Goal: Task Accomplishment & Management: Use online tool/utility

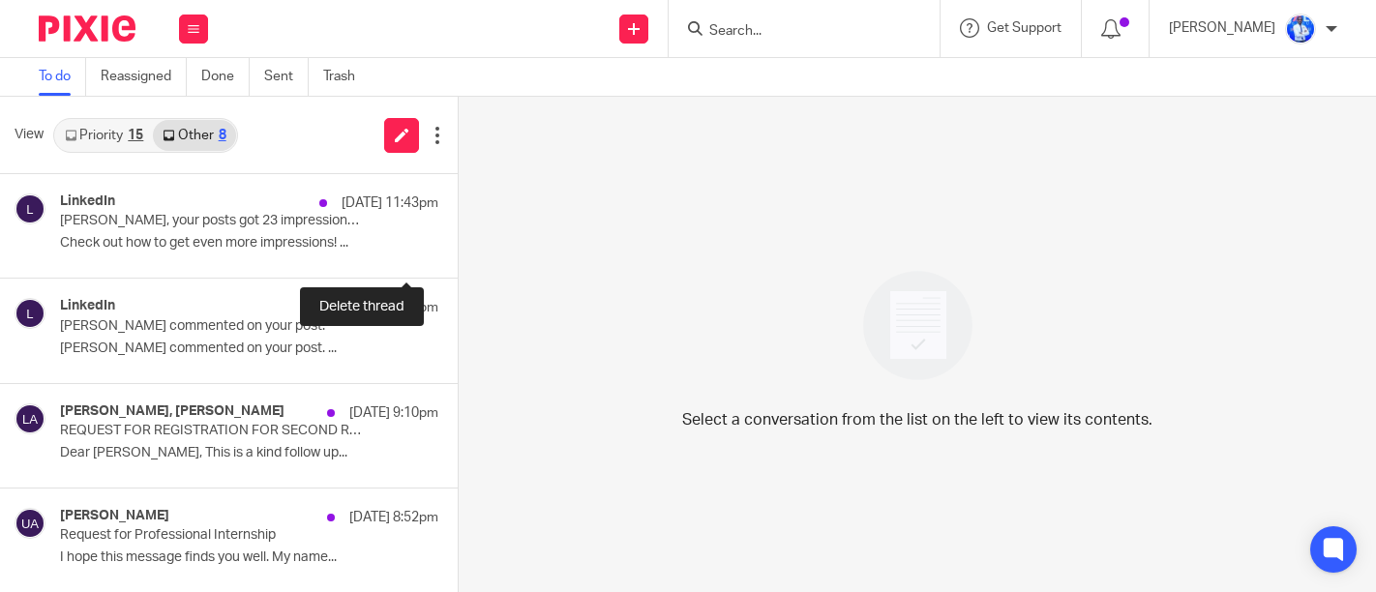
click at [458, 244] on button at bounding box center [465, 251] width 15 height 51
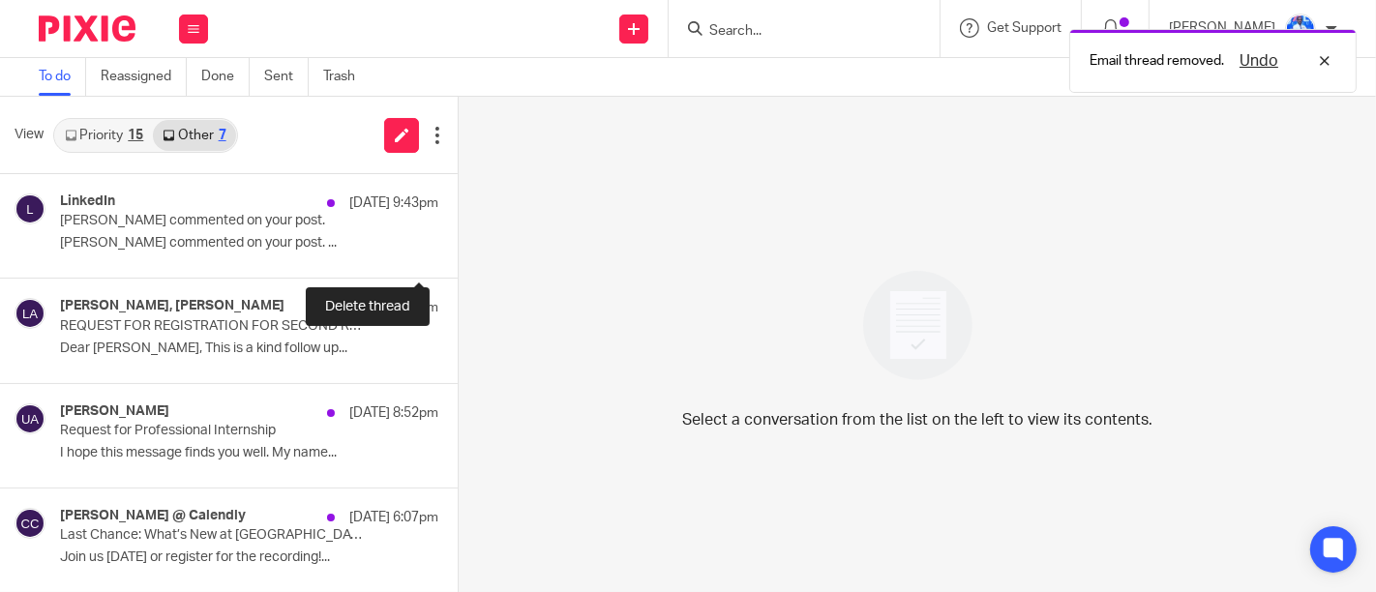
click at [458, 244] on button at bounding box center [465, 251] width 15 height 51
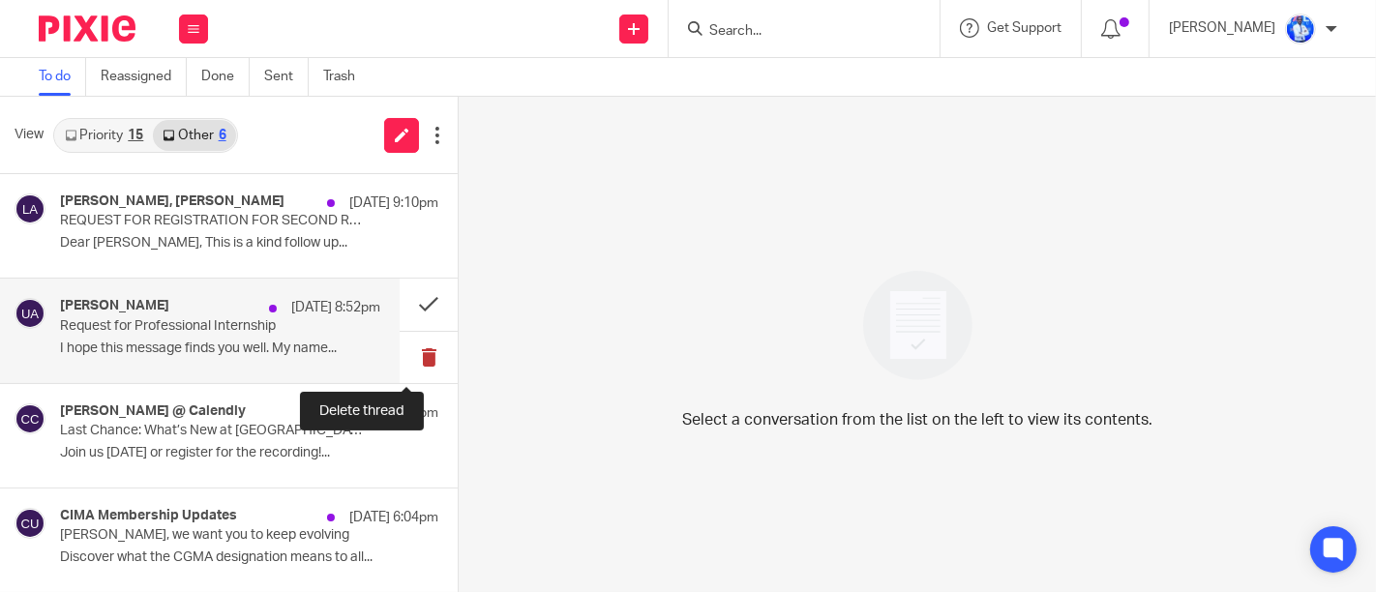
click at [406, 353] on button at bounding box center [429, 357] width 58 height 51
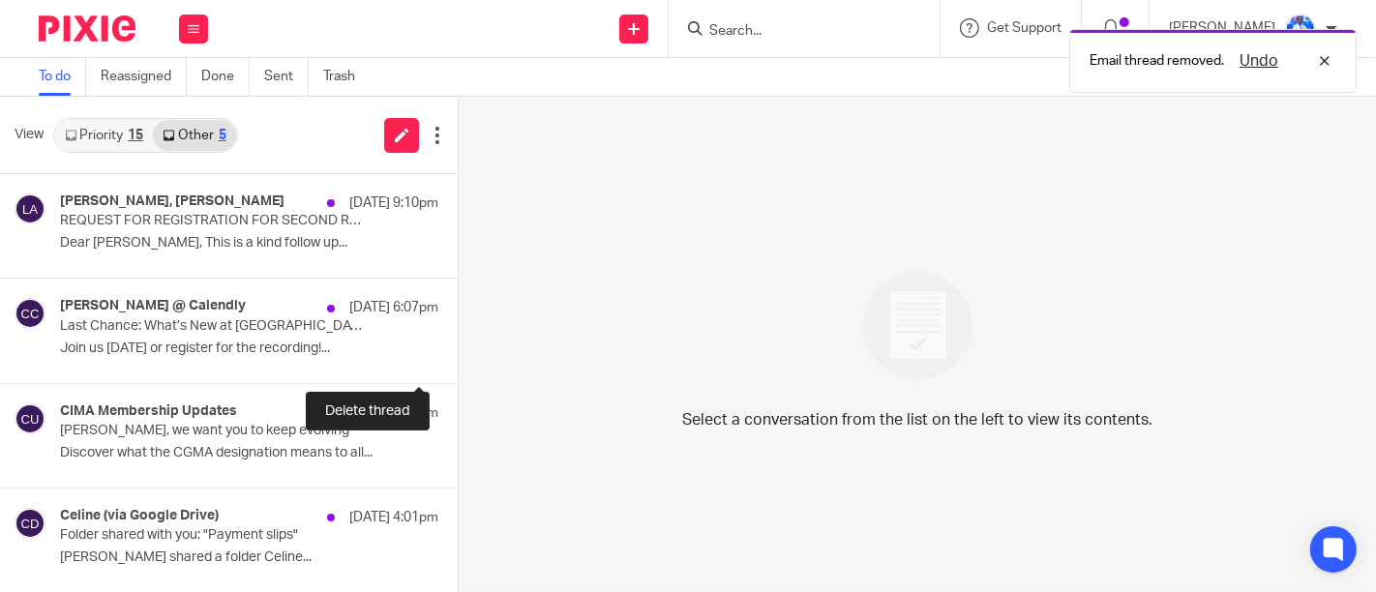
click at [458, 353] on button at bounding box center [465, 357] width 15 height 51
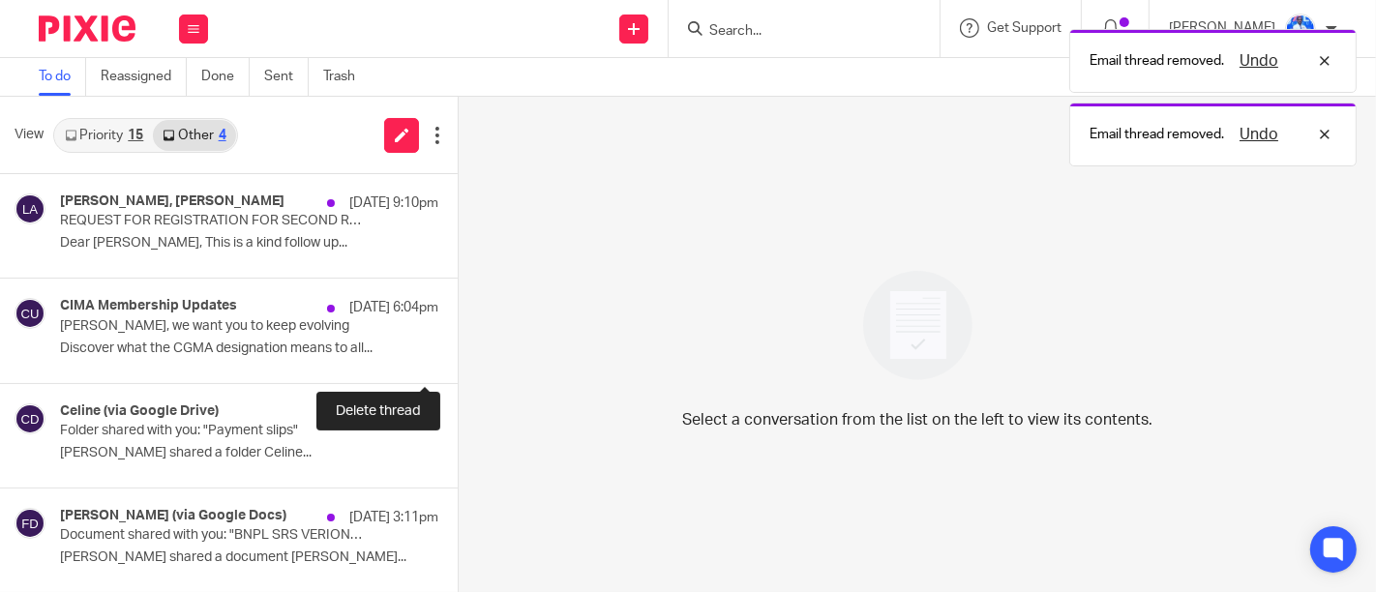
click at [458, 353] on button at bounding box center [465, 357] width 15 height 51
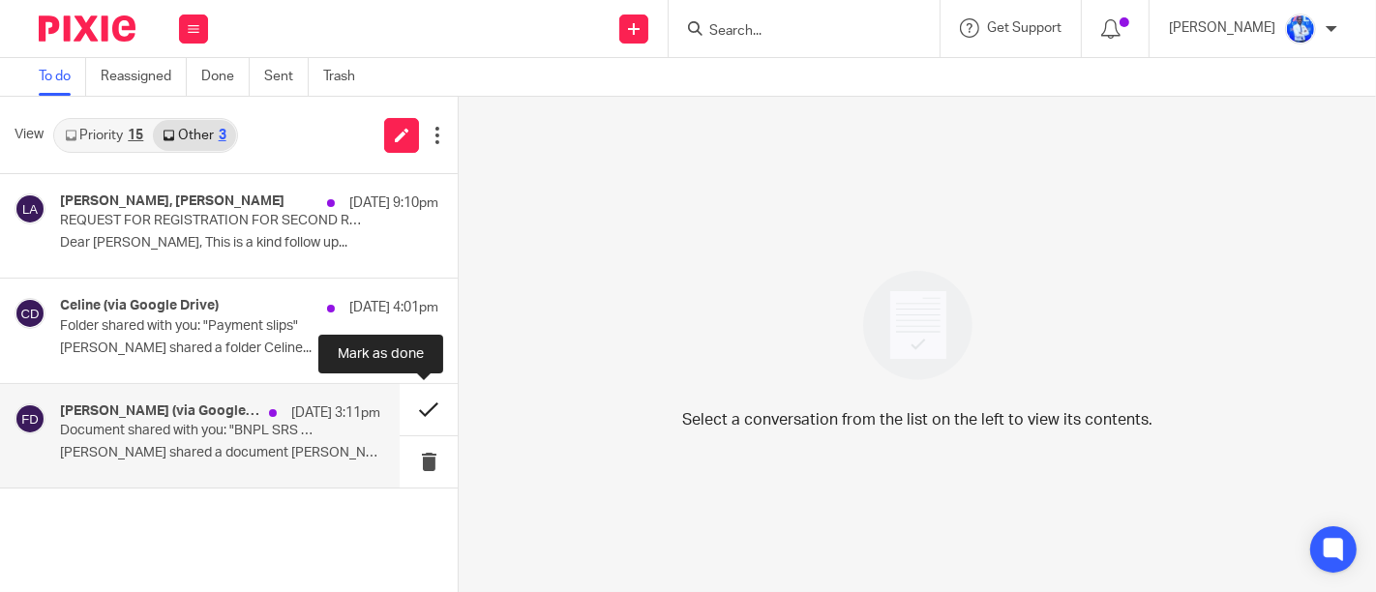
click at [426, 420] on button at bounding box center [429, 409] width 58 height 51
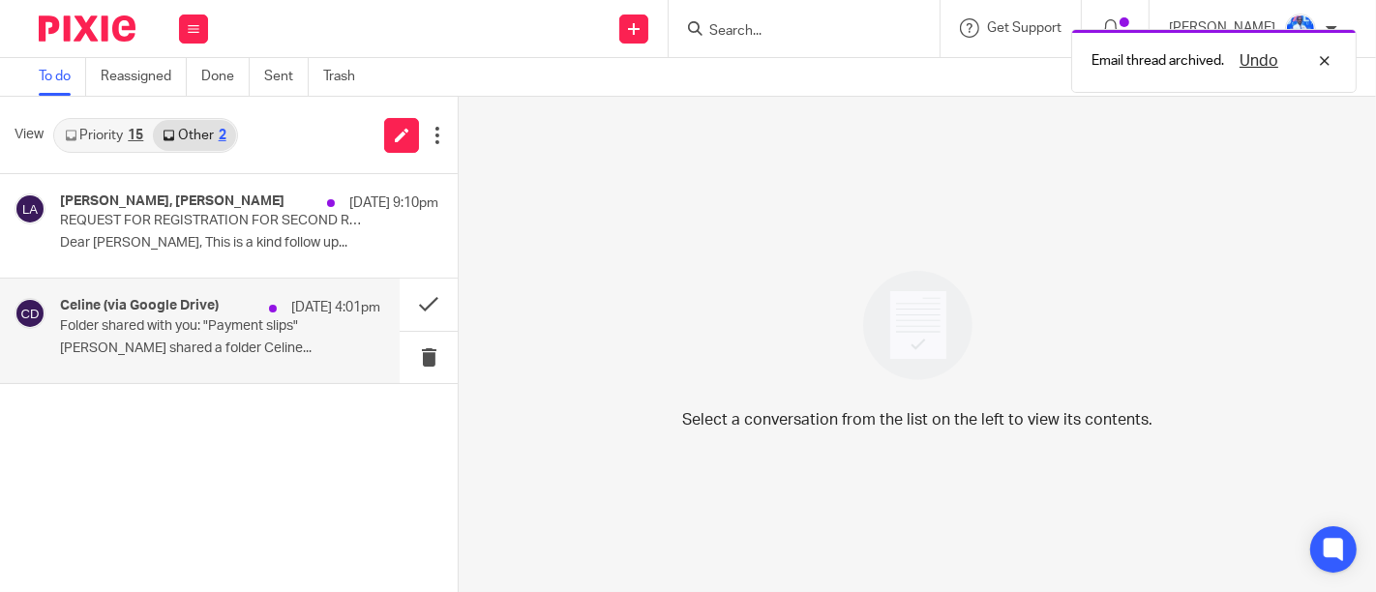
click at [288, 320] on p "Folder shared with you: "Payment slips"" at bounding box center [188, 326] width 256 height 16
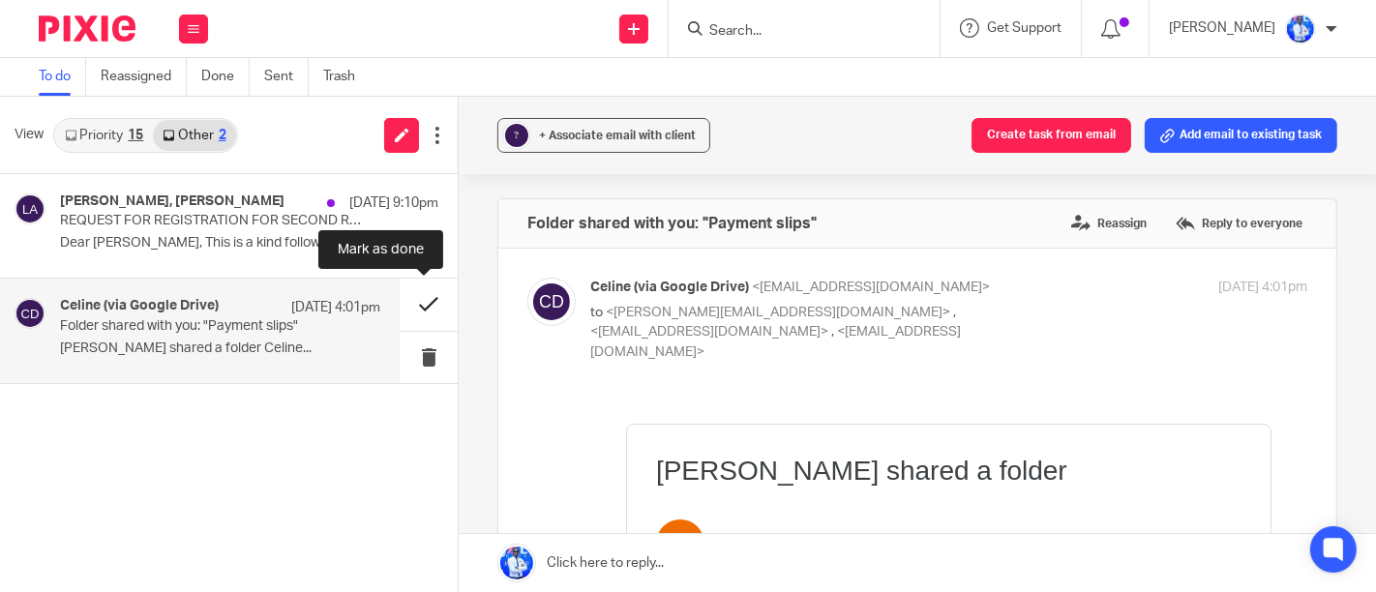
click at [421, 291] on button at bounding box center [429, 304] width 58 height 51
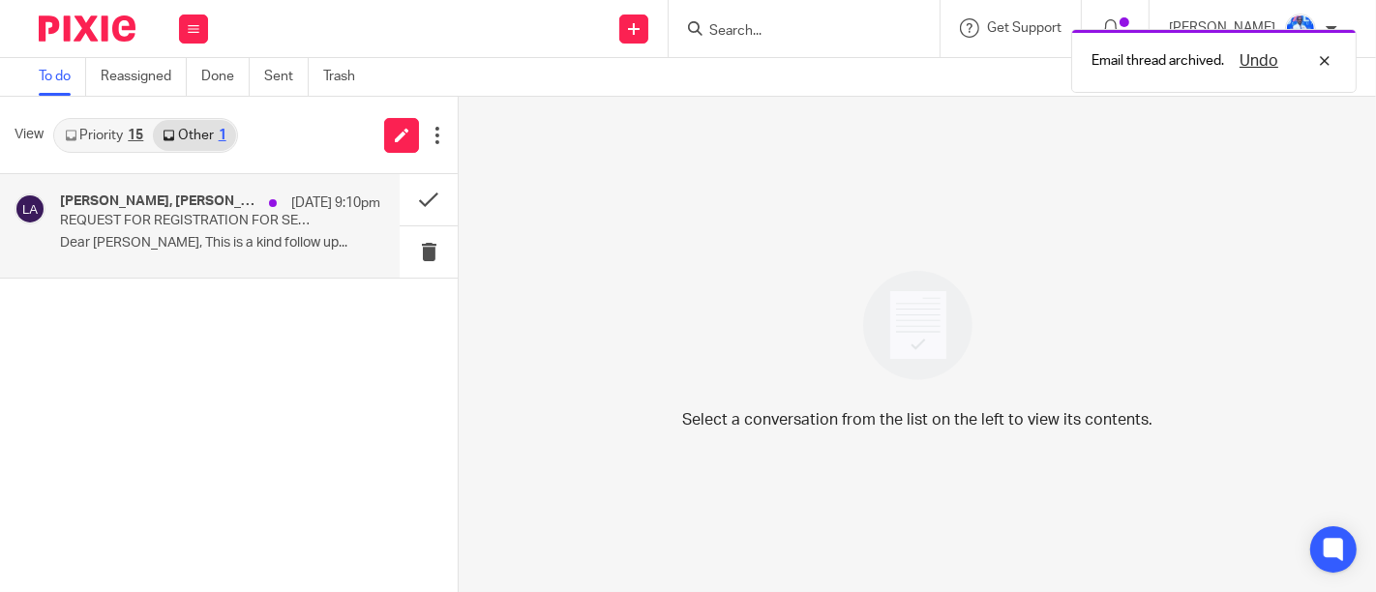
click at [268, 244] on p "Dear [PERSON_NAME], This is a kind follow up..." at bounding box center [220, 243] width 320 height 16
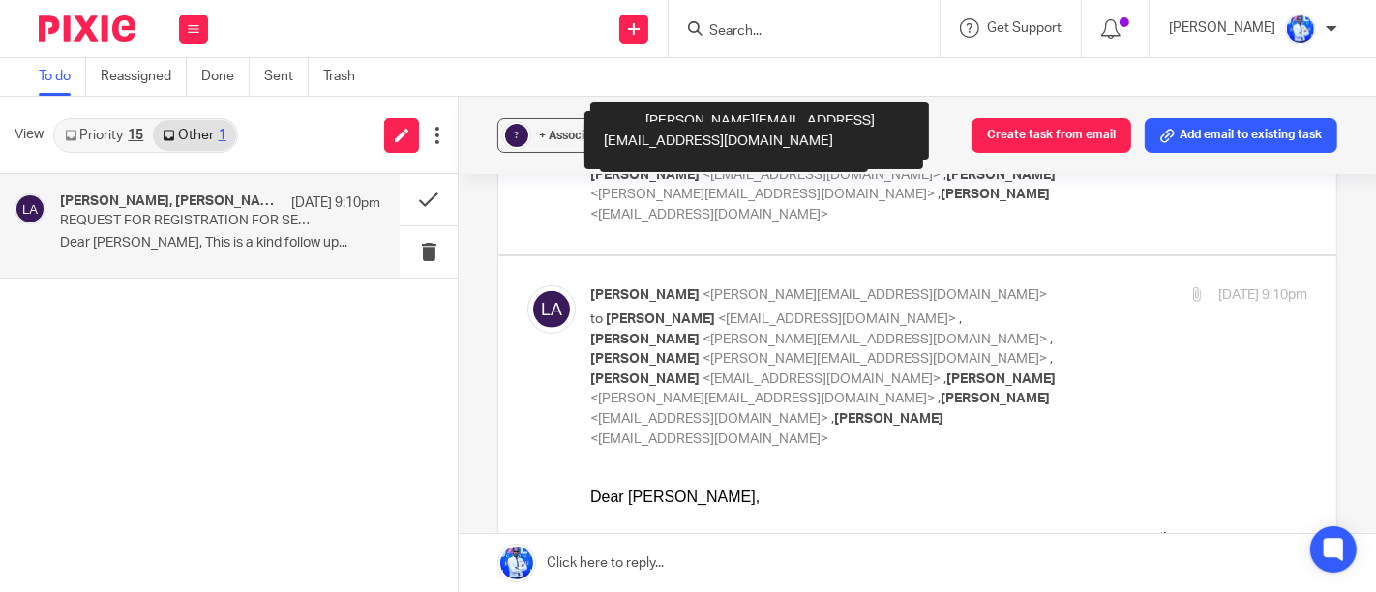
scroll to position [953, 0]
click at [701, 583] on div "Your response will be highly appreciated." at bounding box center [947, 581] width 717 height 19
click at [697, 583] on div "Your response will be highly appreciated." at bounding box center [947, 581] width 717 height 19
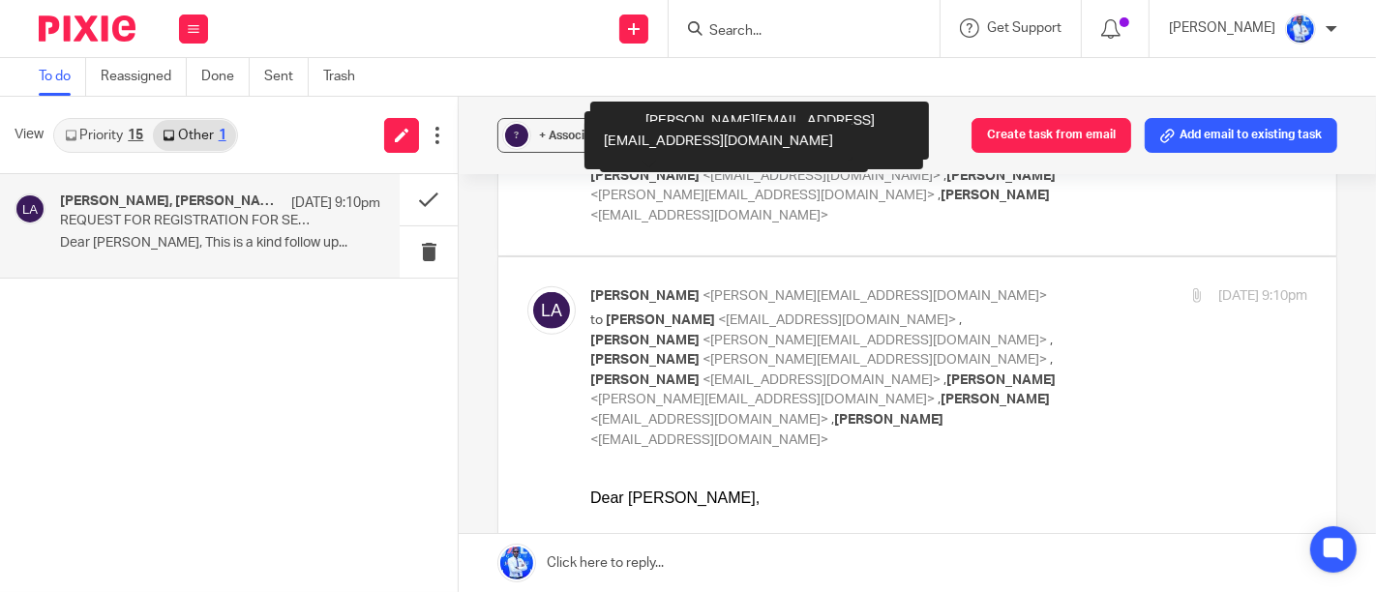
click at [697, 583] on div "Your response will be highly appreciated." at bounding box center [947, 581] width 717 height 19
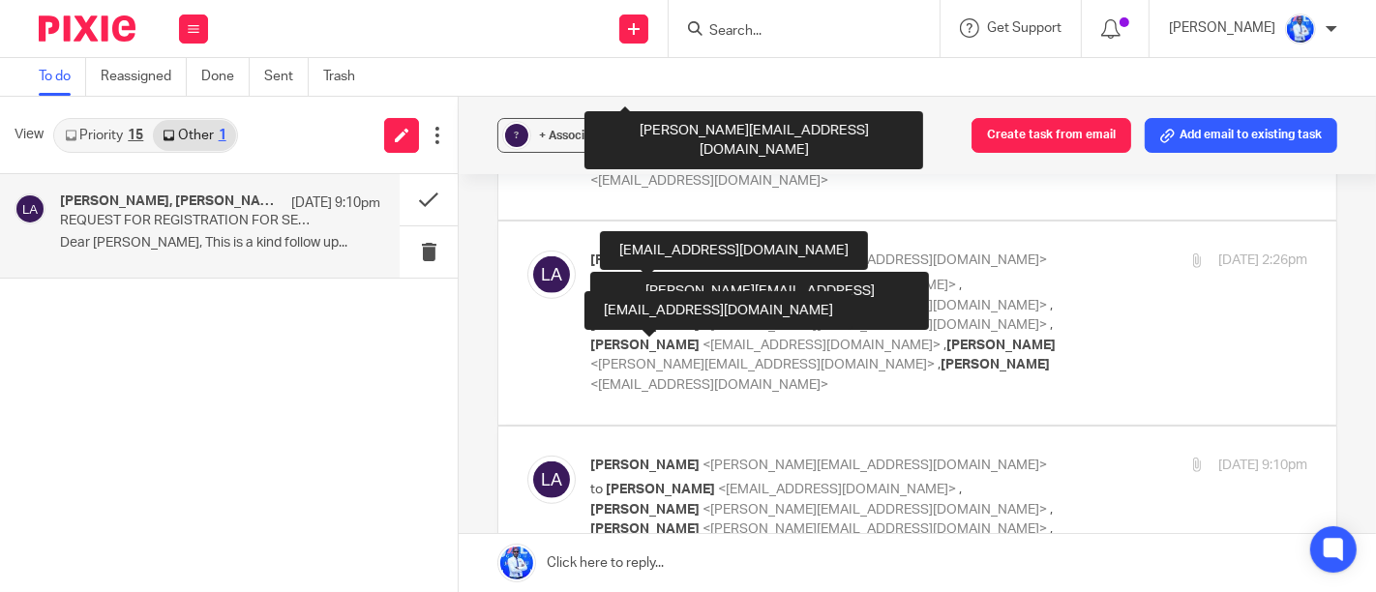
scroll to position [782, 0]
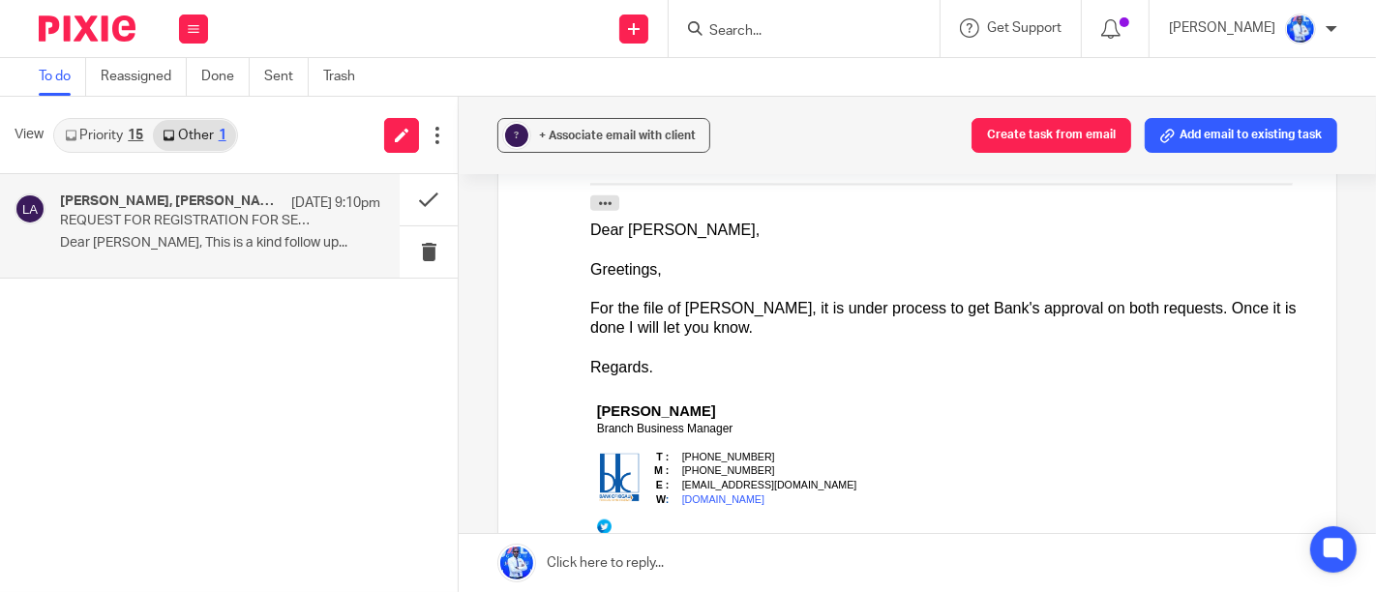
scroll to position [1597, 0]
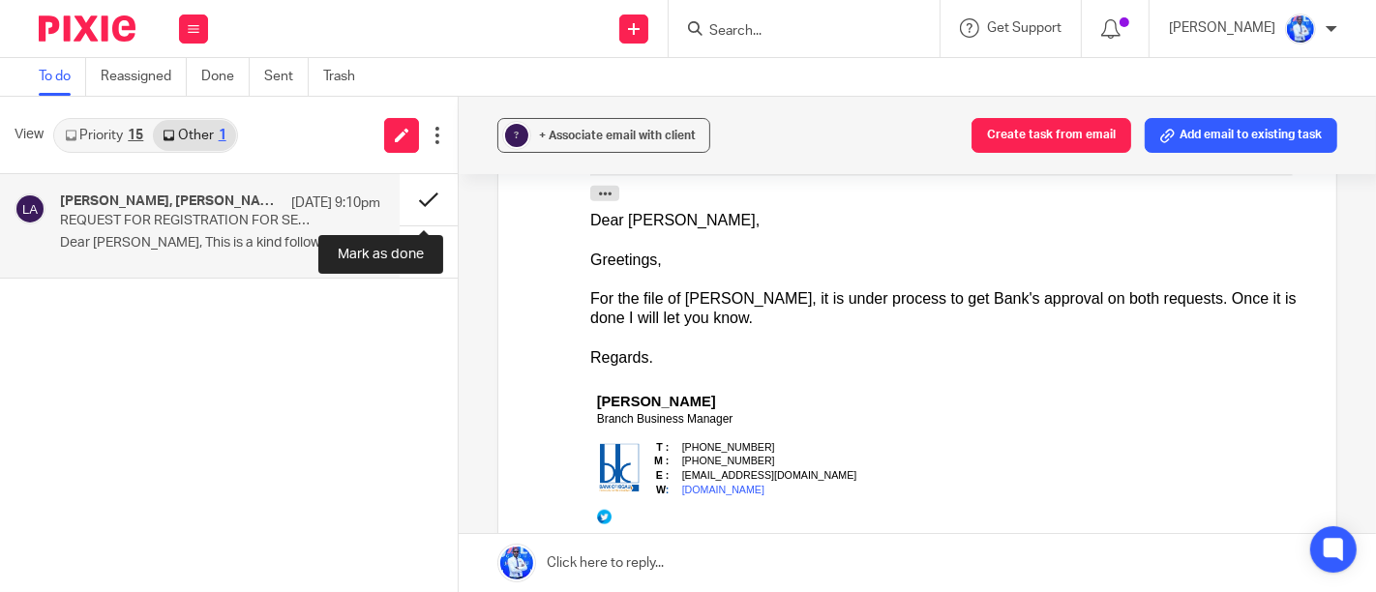
click at [416, 197] on button at bounding box center [429, 199] width 58 height 51
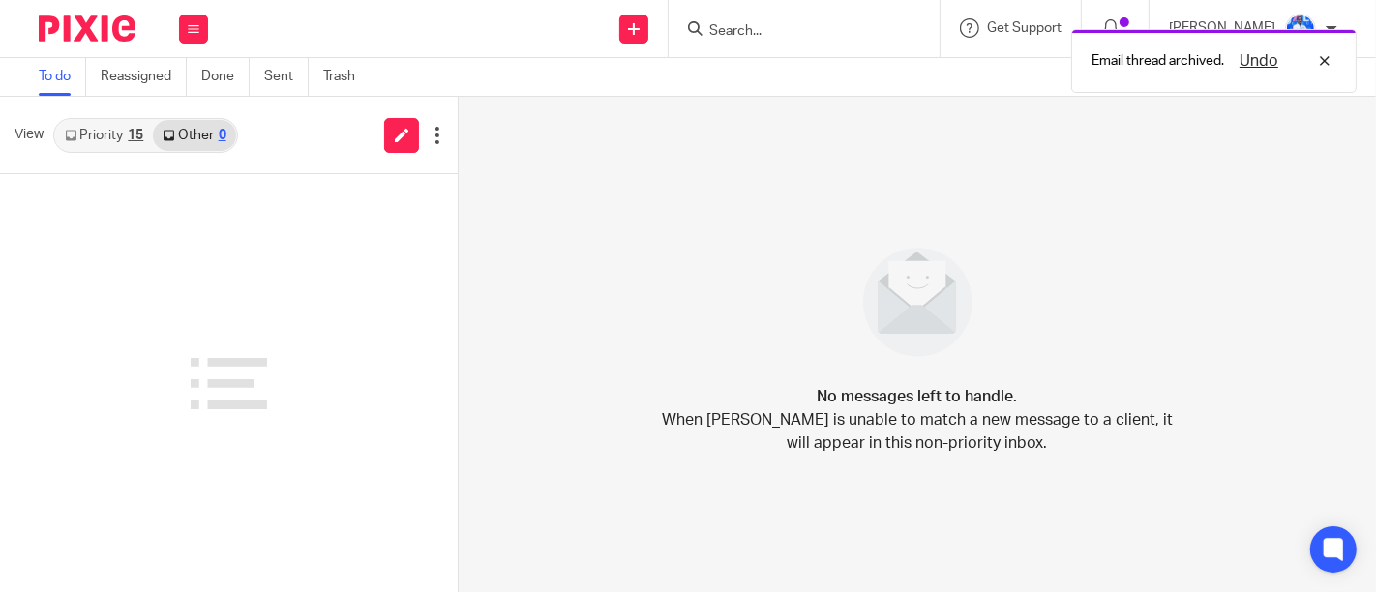
click at [123, 136] on link "Priority 15" at bounding box center [104, 135] width 98 height 31
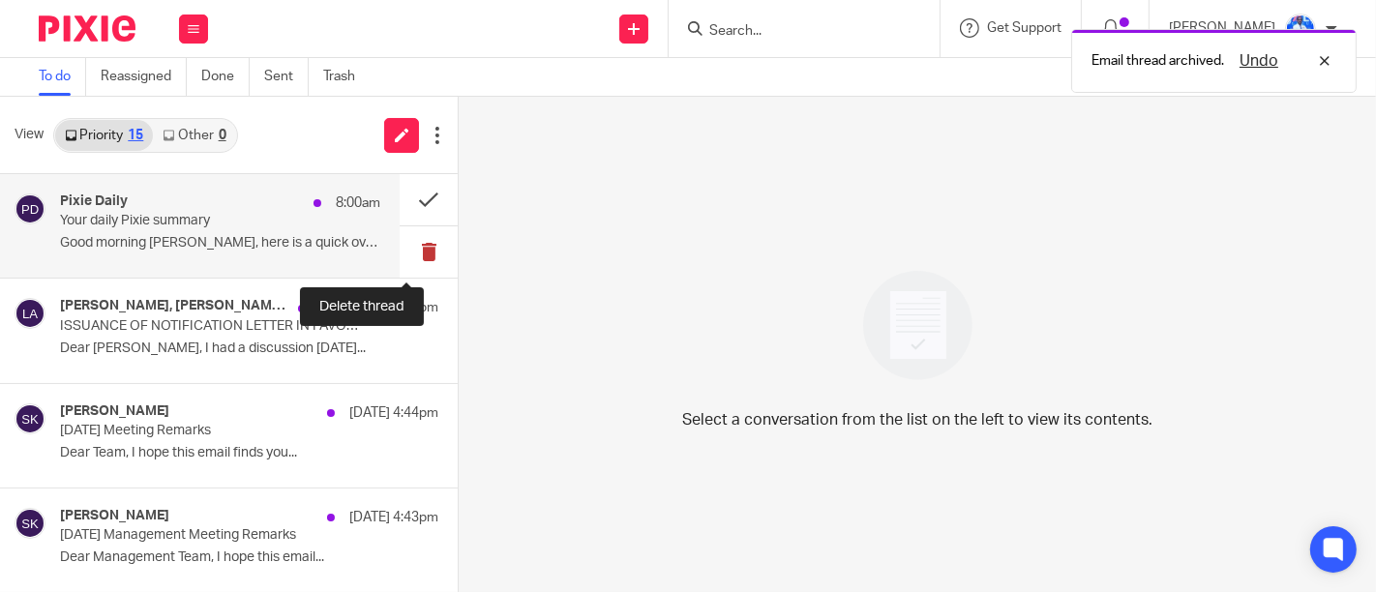
click at [403, 242] on button at bounding box center [429, 251] width 58 height 51
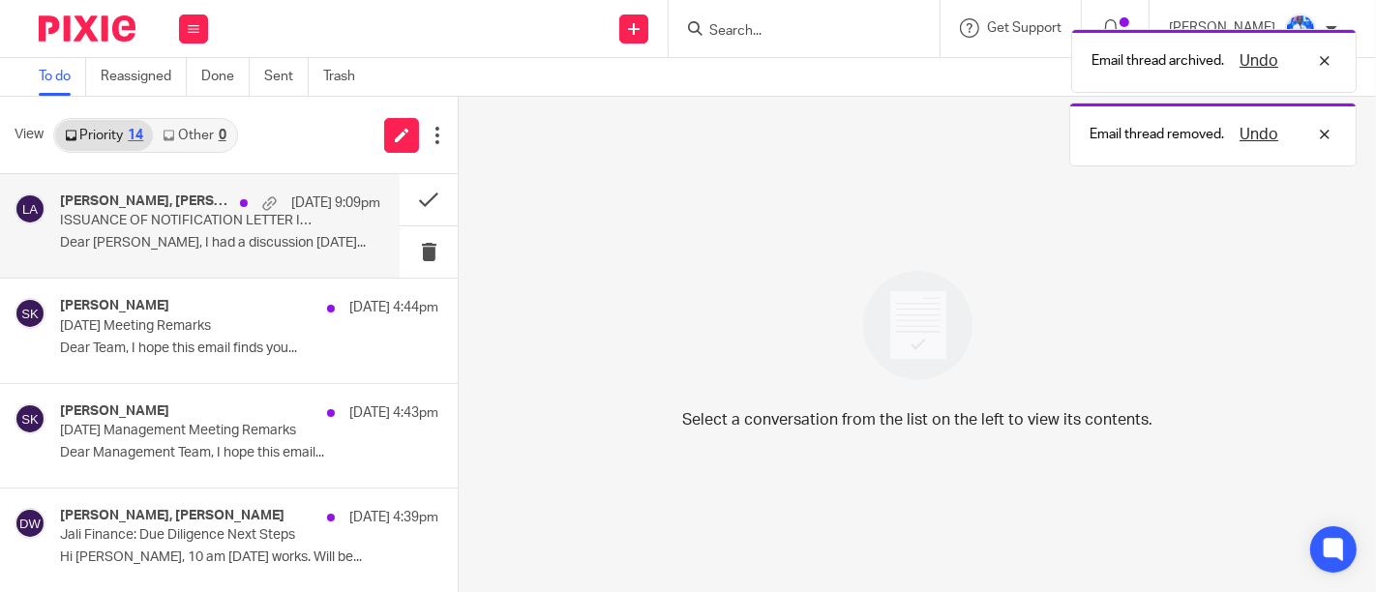
click at [322, 227] on div "[PERSON_NAME], [PERSON_NAME], [PERSON_NAME], [PERSON_NAME] [DATE] 9:09pm ISSUAN…" at bounding box center [220, 226] width 320 height 65
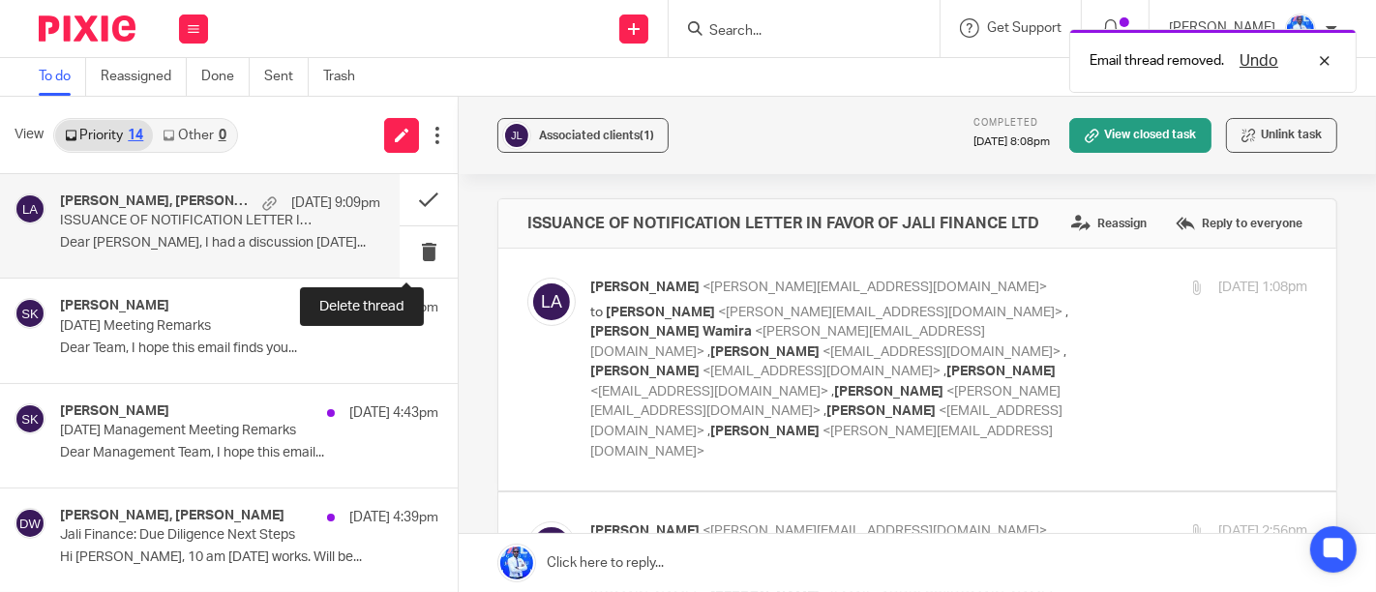
scroll to position [0, 0]
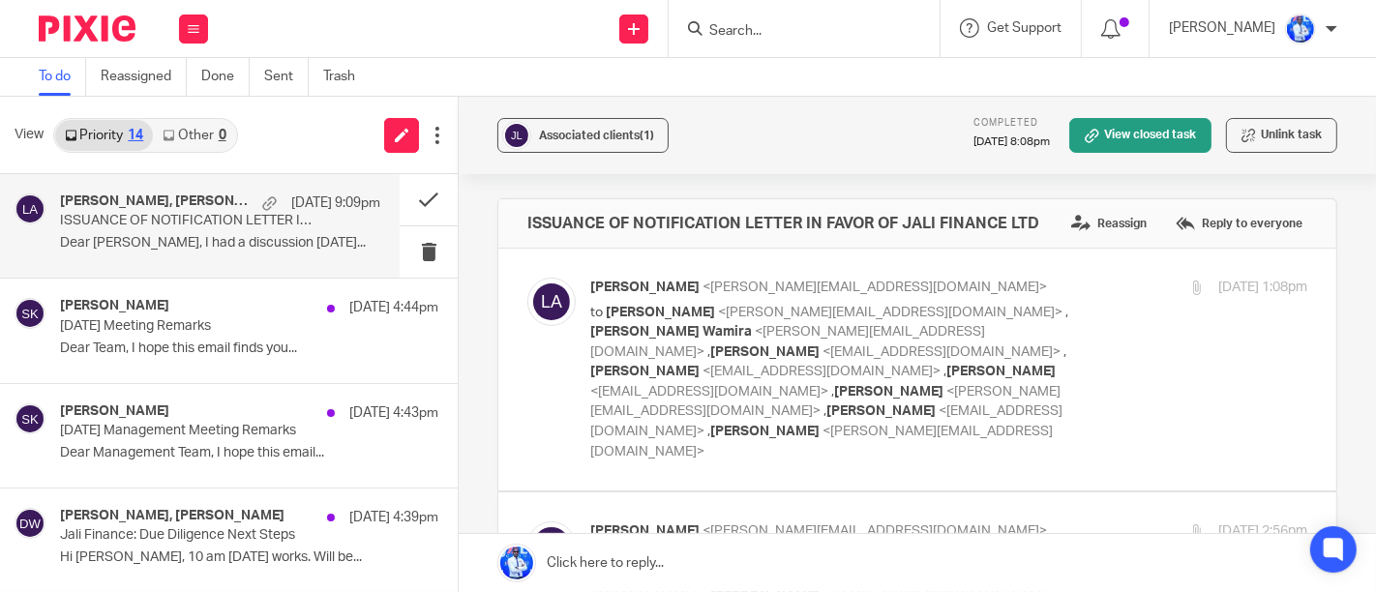
click at [291, 200] on p "[DATE] 9:09pm" at bounding box center [335, 203] width 89 height 19
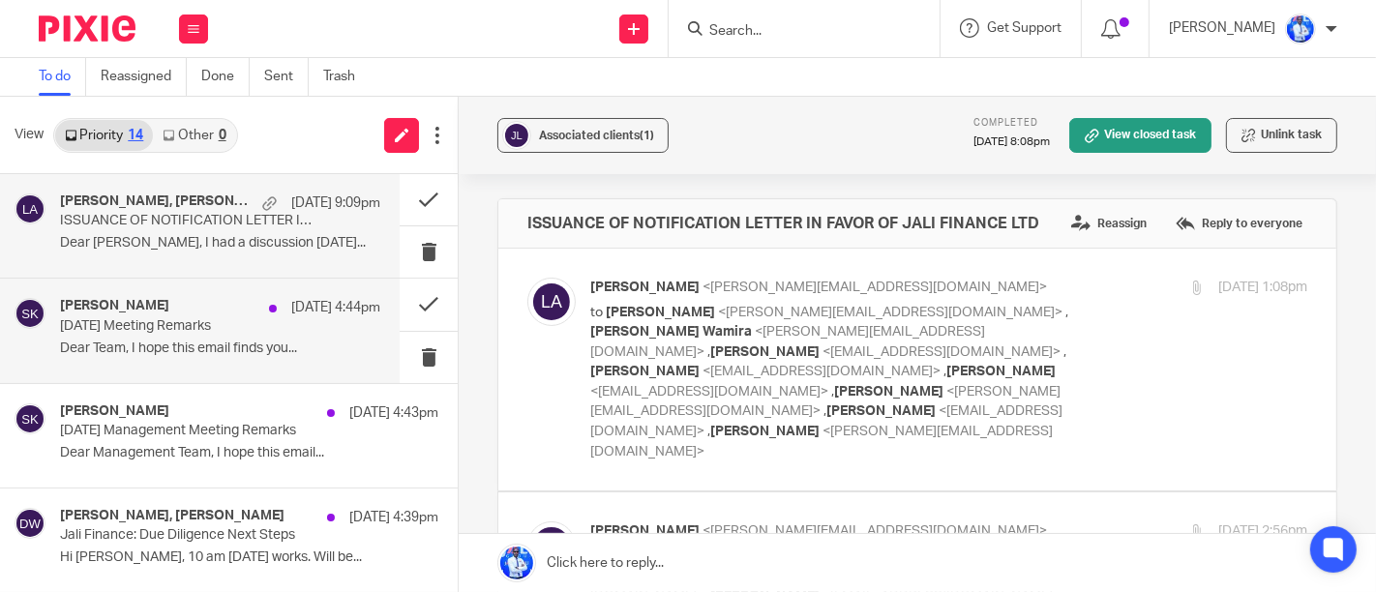
click at [229, 336] on div "[PERSON_NAME] 12 Aug 4:44pm [DATE] Meeting Remarks Dear Team, I hope this email…" at bounding box center [220, 330] width 320 height 65
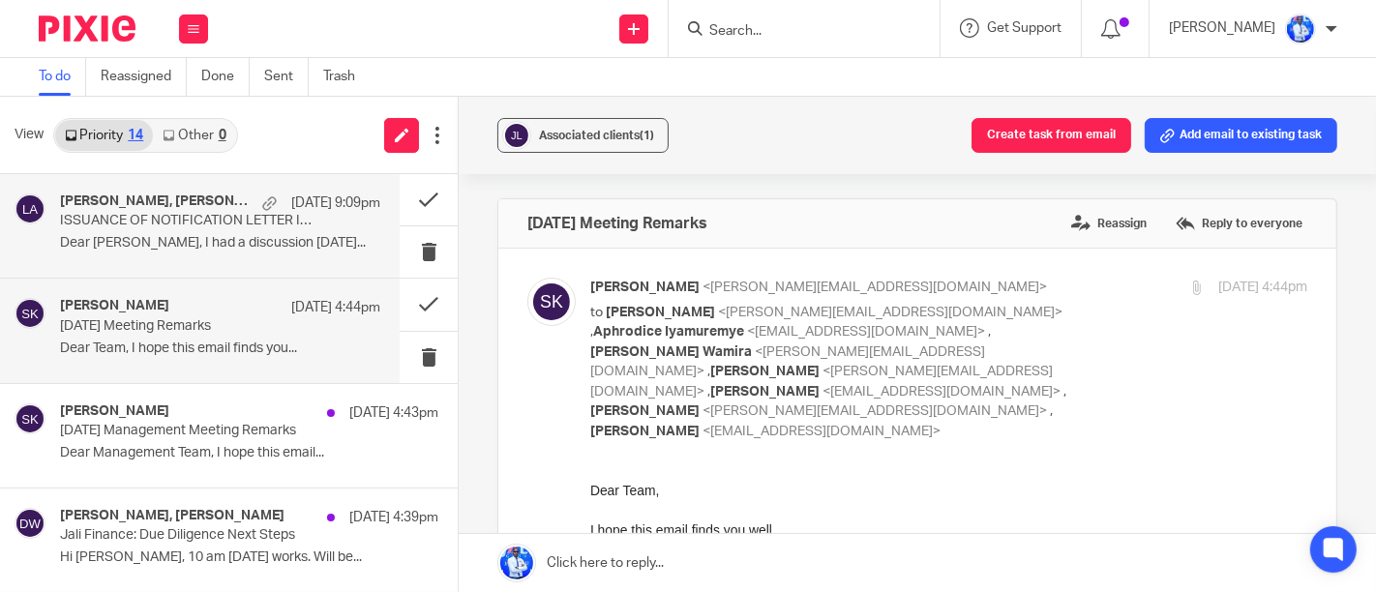
click at [214, 253] on div "[PERSON_NAME], [PERSON_NAME], [PERSON_NAME], [PERSON_NAME] [DATE] 9:09pm ISSUAN…" at bounding box center [220, 226] width 320 height 65
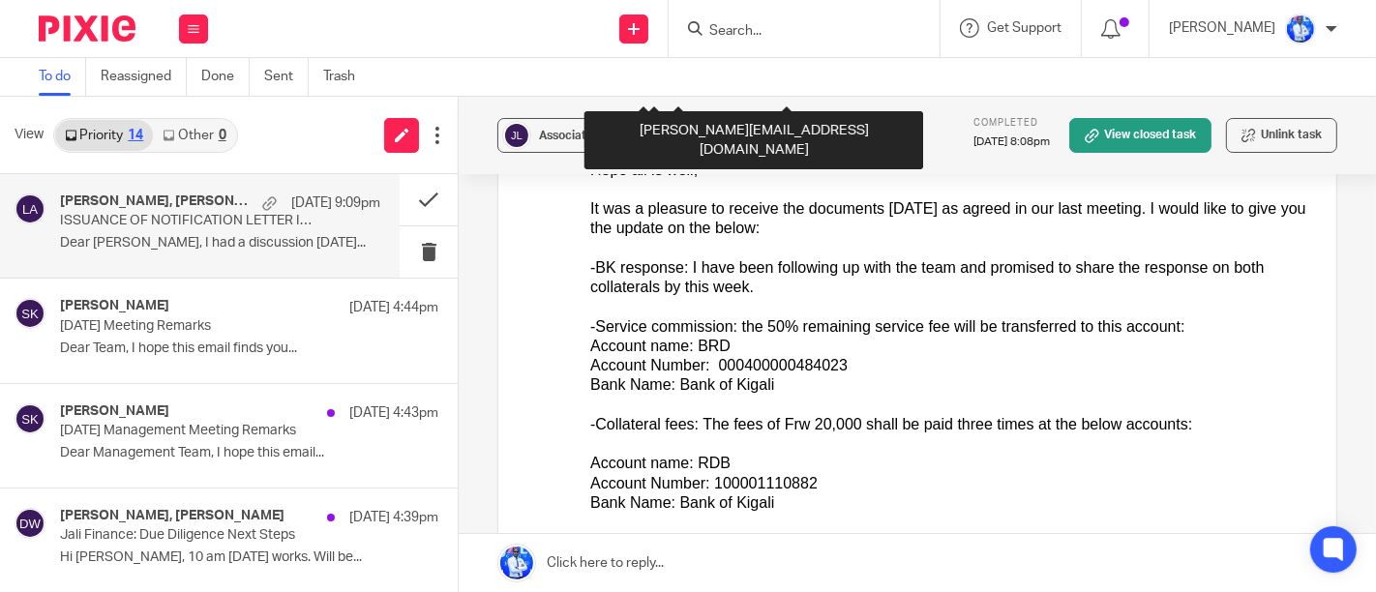
scroll to position [4510, 0]
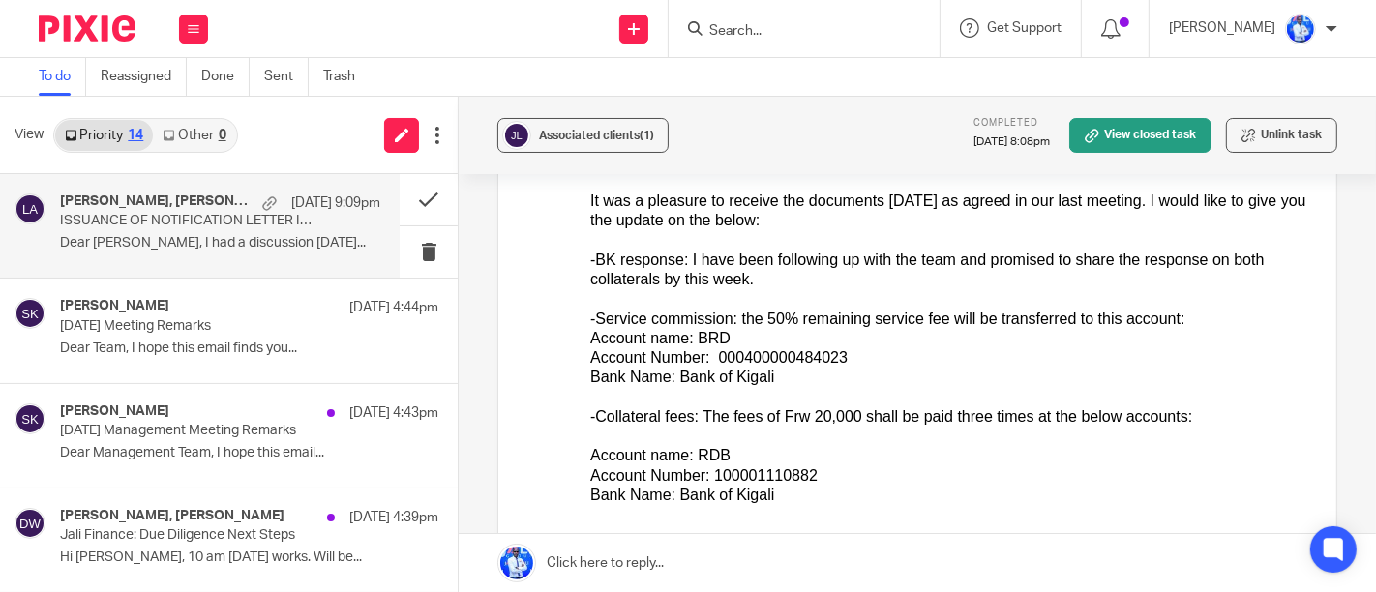
click at [543, 68] on div "To do Reassigned Done Sent Trash" at bounding box center [688, 77] width 1376 height 39
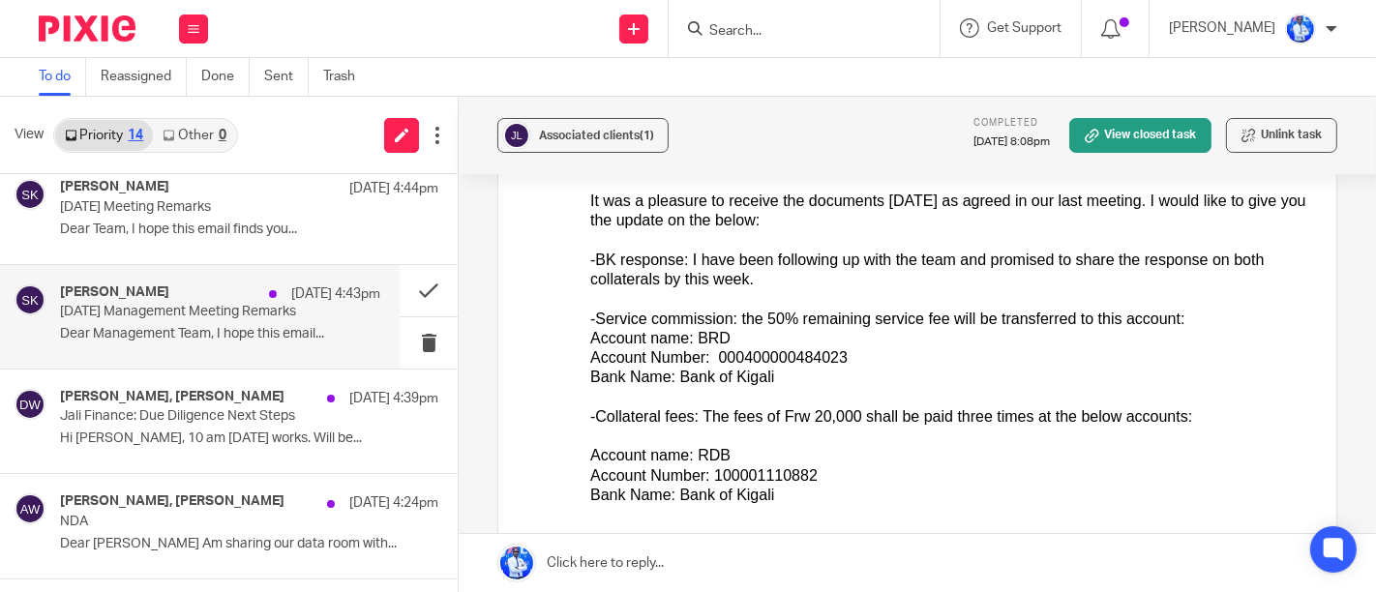
scroll to position [120, 0]
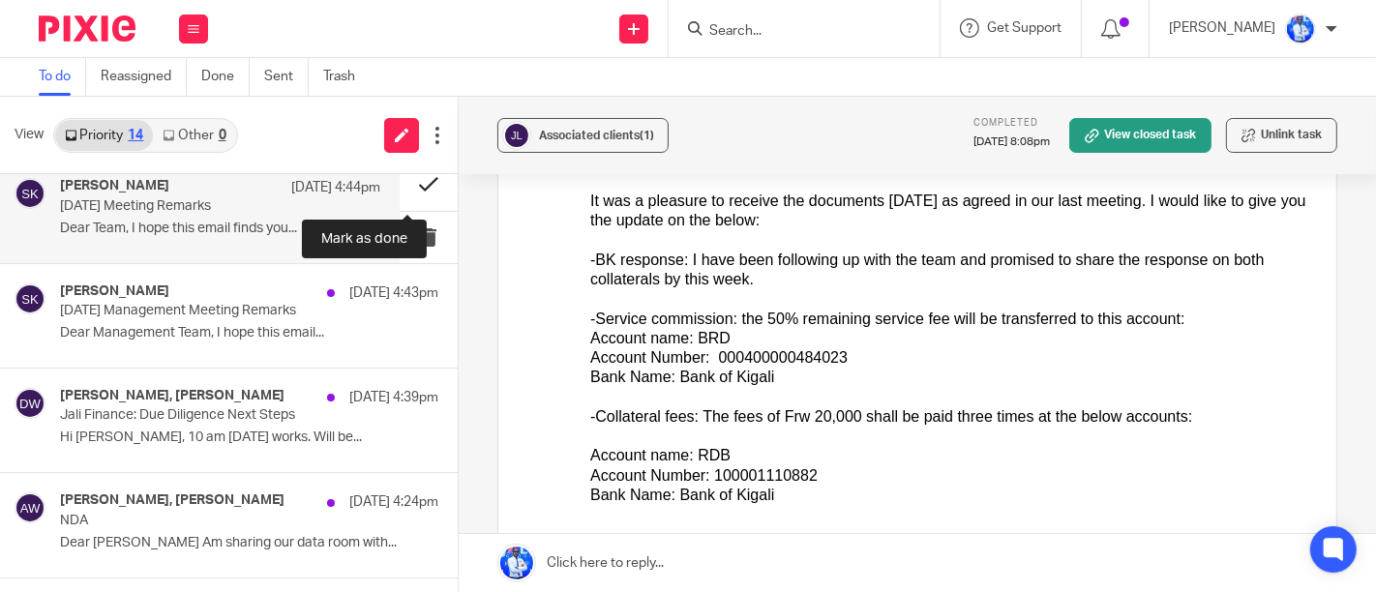
click at [406, 188] on button at bounding box center [429, 184] width 58 height 51
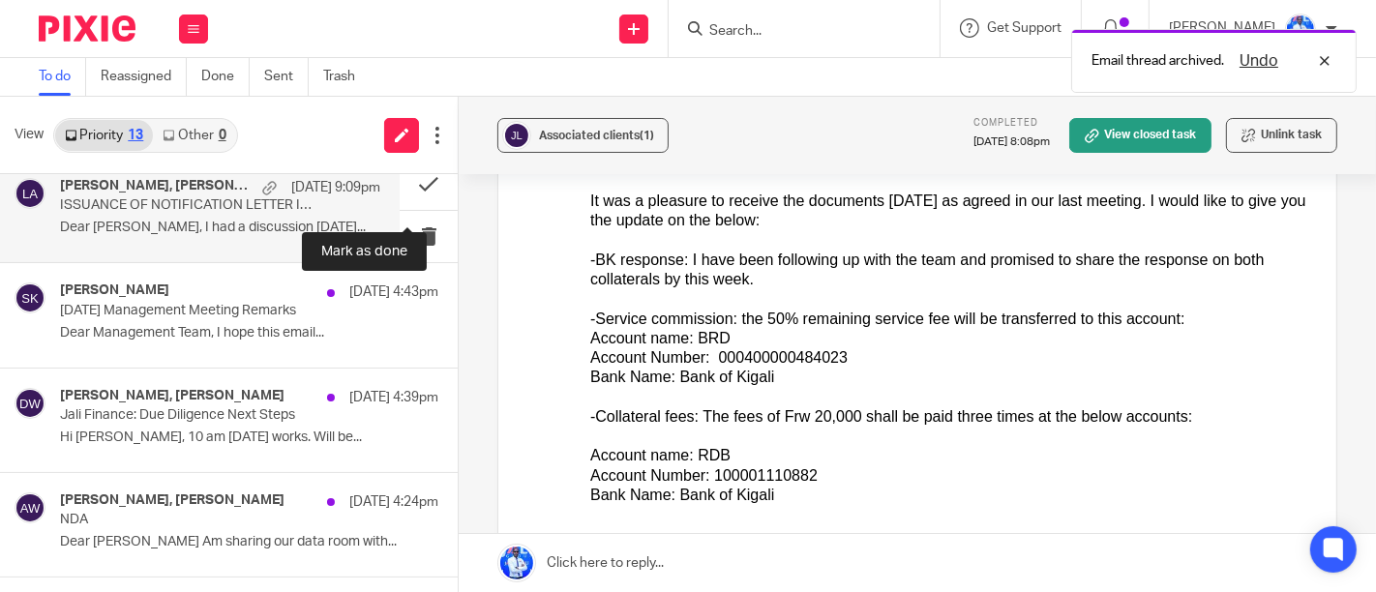
scroll to position [0, 0]
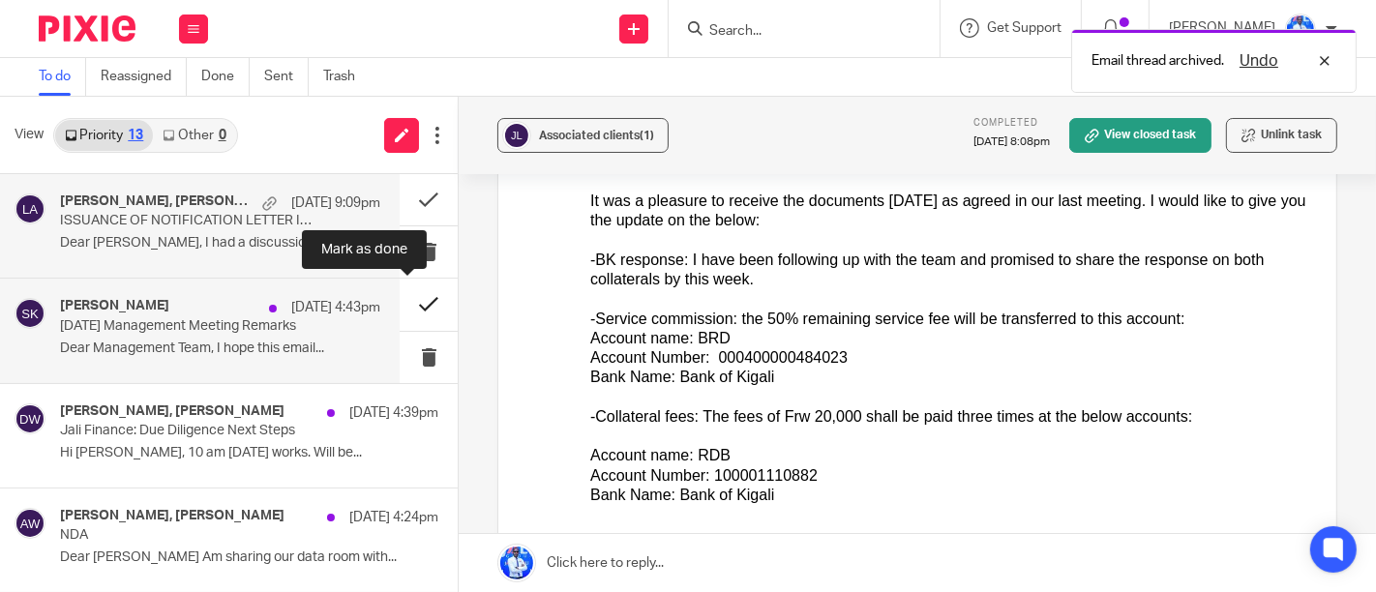
click at [416, 308] on button at bounding box center [429, 304] width 58 height 51
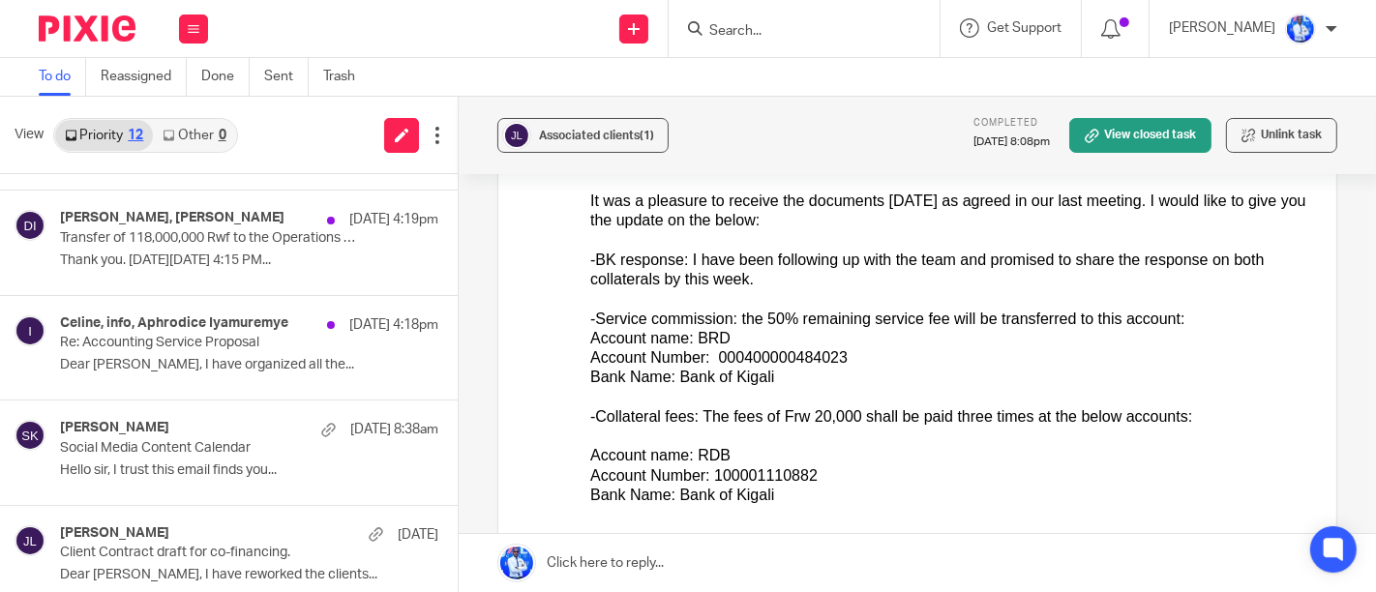
scroll to position [402, 0]
click at [260, 364] on p "Dear [PERSON_NAME], I have organized all the..." at bounding box center [249, 366] width 378 height 16
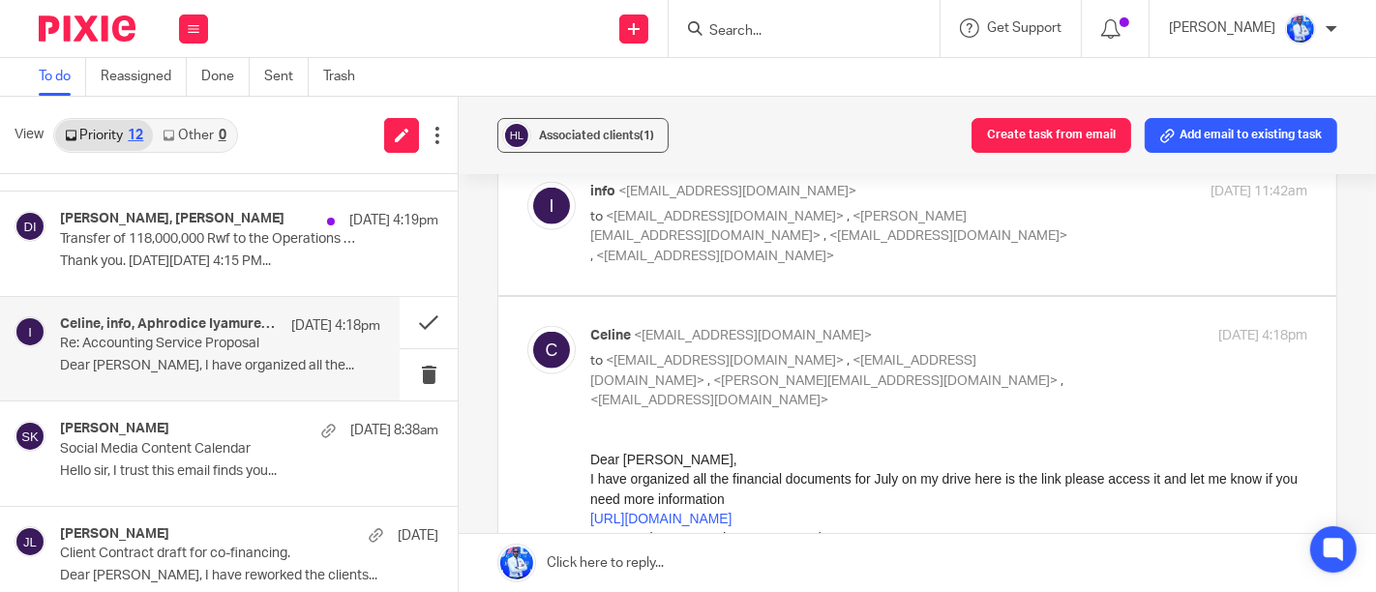
scroll to position [1810, 0]
click at [404, 322] on button at bounding box center [429, 322] width 58 height 51
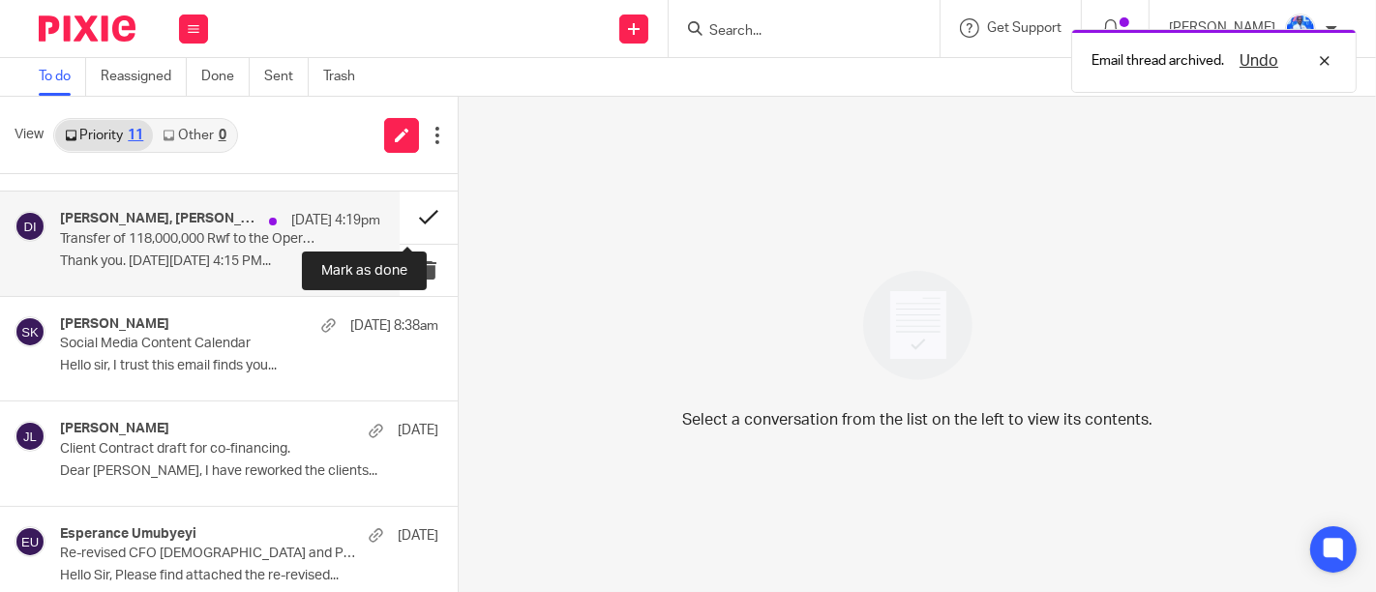
click at [411, 214] on button at bounding box center [429, 217] width 58 height 51
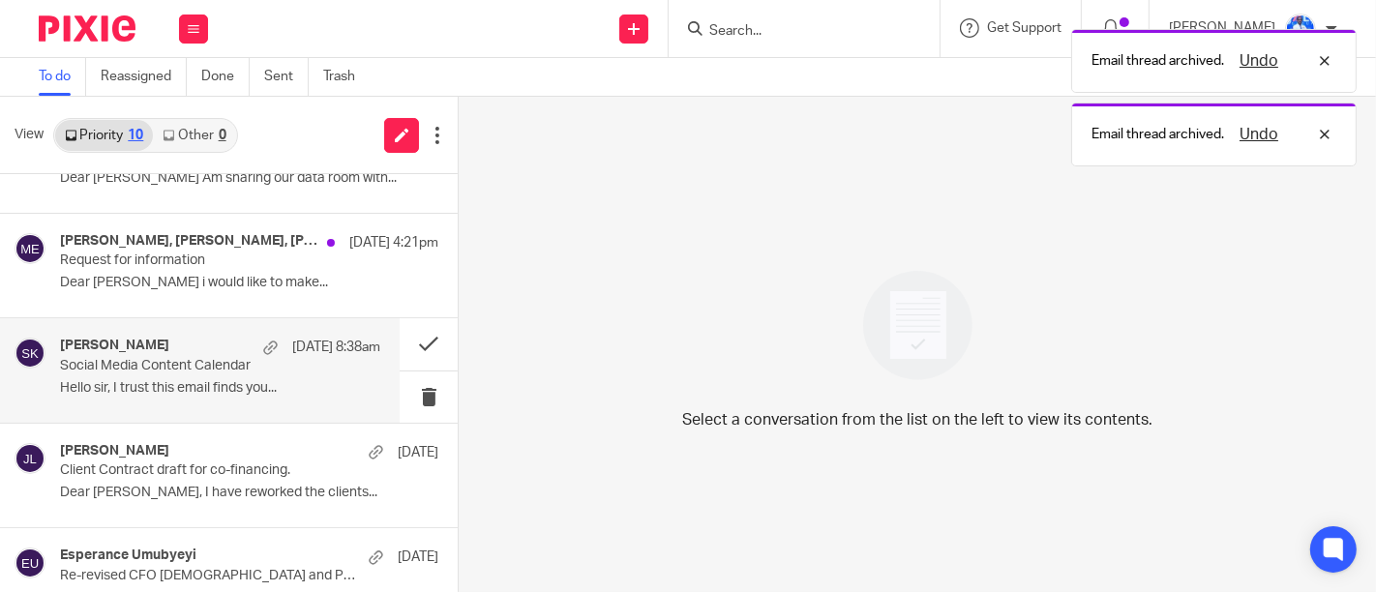
scroll to position [257, 0]
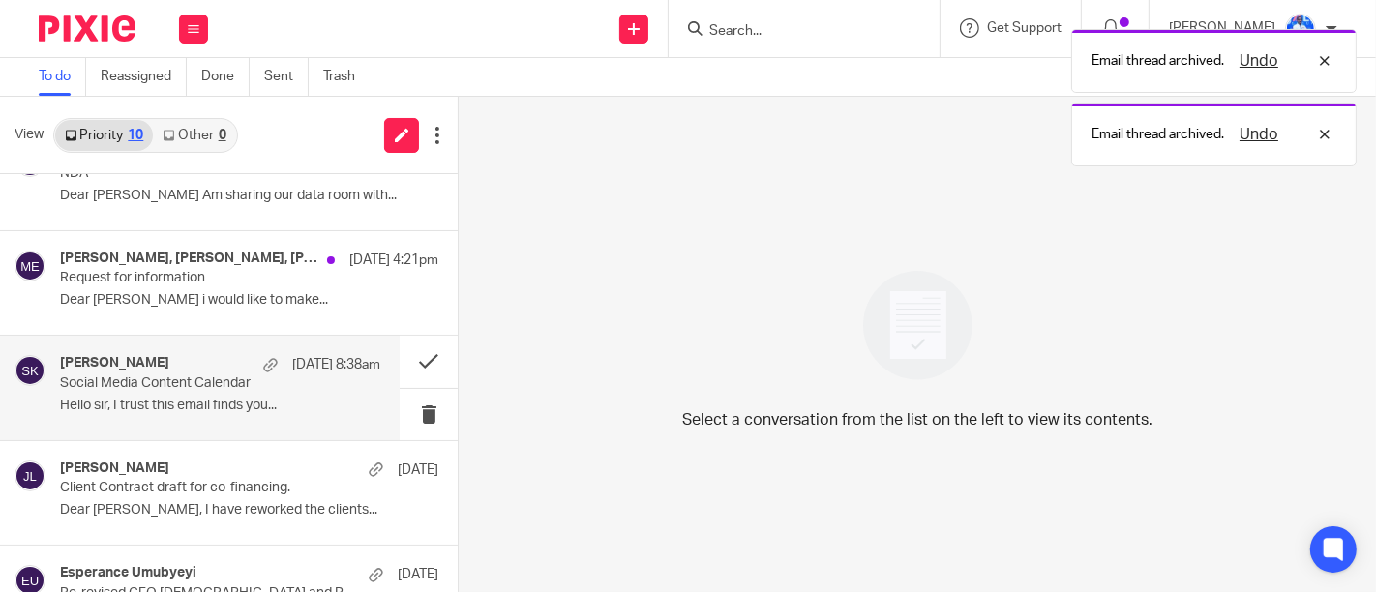
click at [313, 278] on div "[PERSON_NAME], [PERSON_NAME], [PERSON_NAME] [DATE] 4:21pm Request for informati…" at bounding box center [249, 283] width 378 height 65
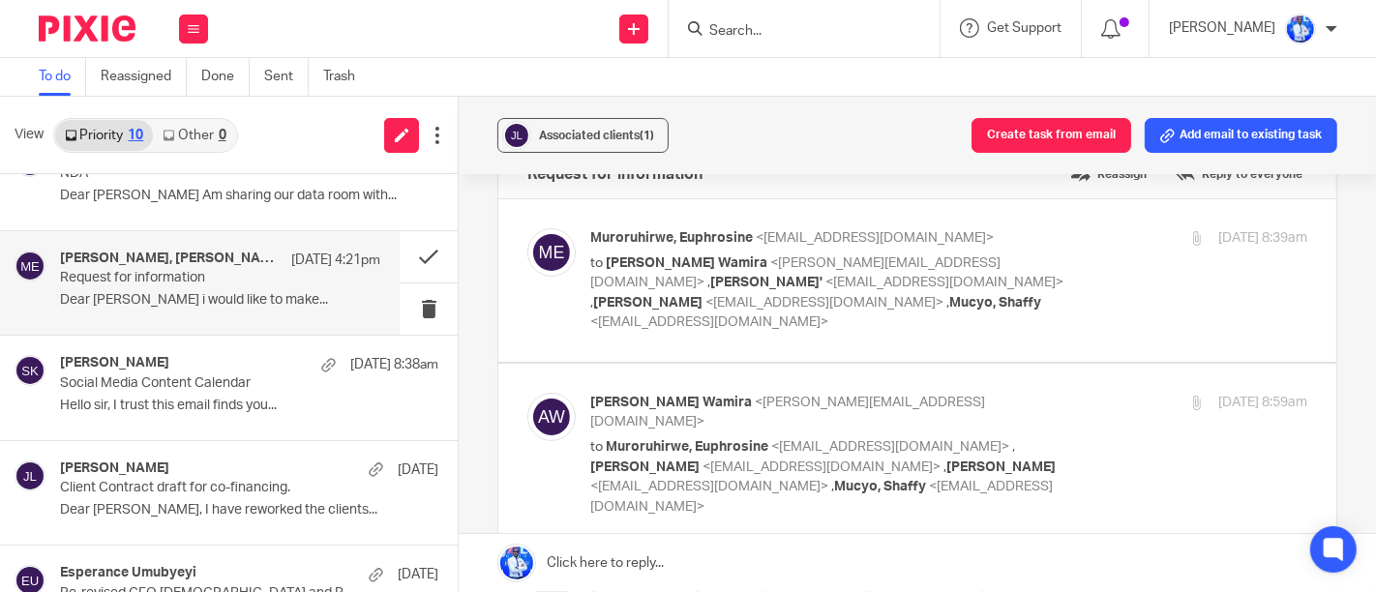
scroll to position [46, 0]
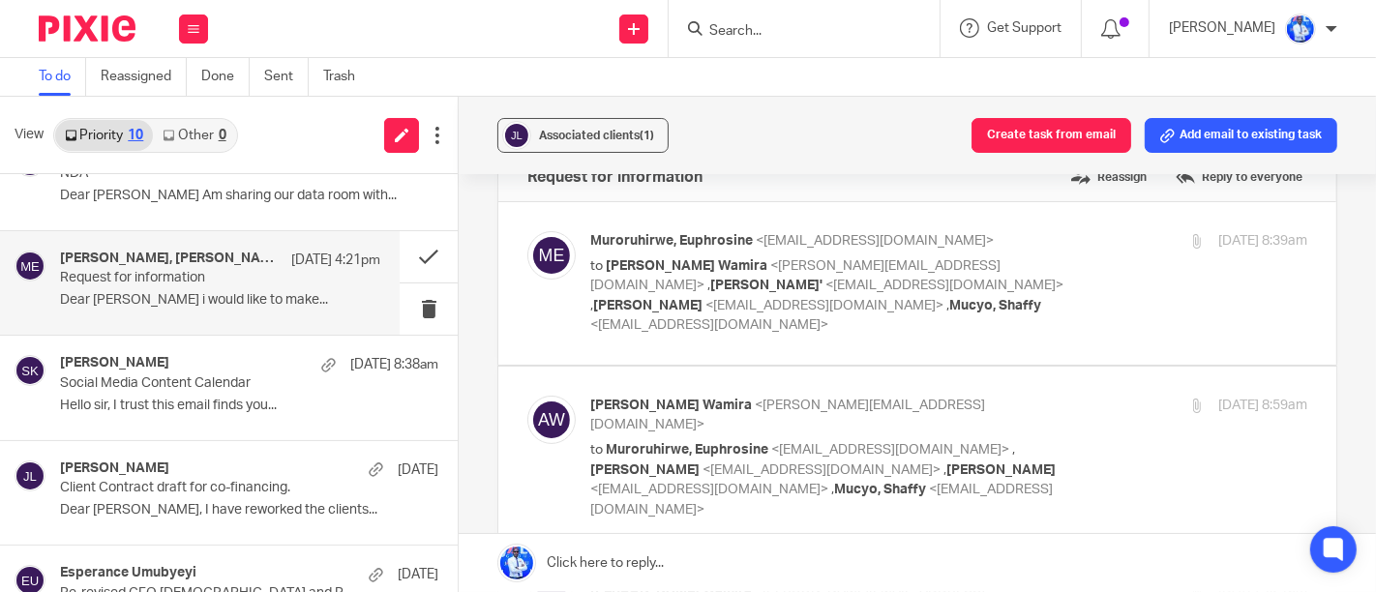
click at [656, 367] on label at bounding box center [917, 458] width 838 height 182
click at [527, 395] on input "checkbox" at bounding box center [526, 395] width 1 height 1
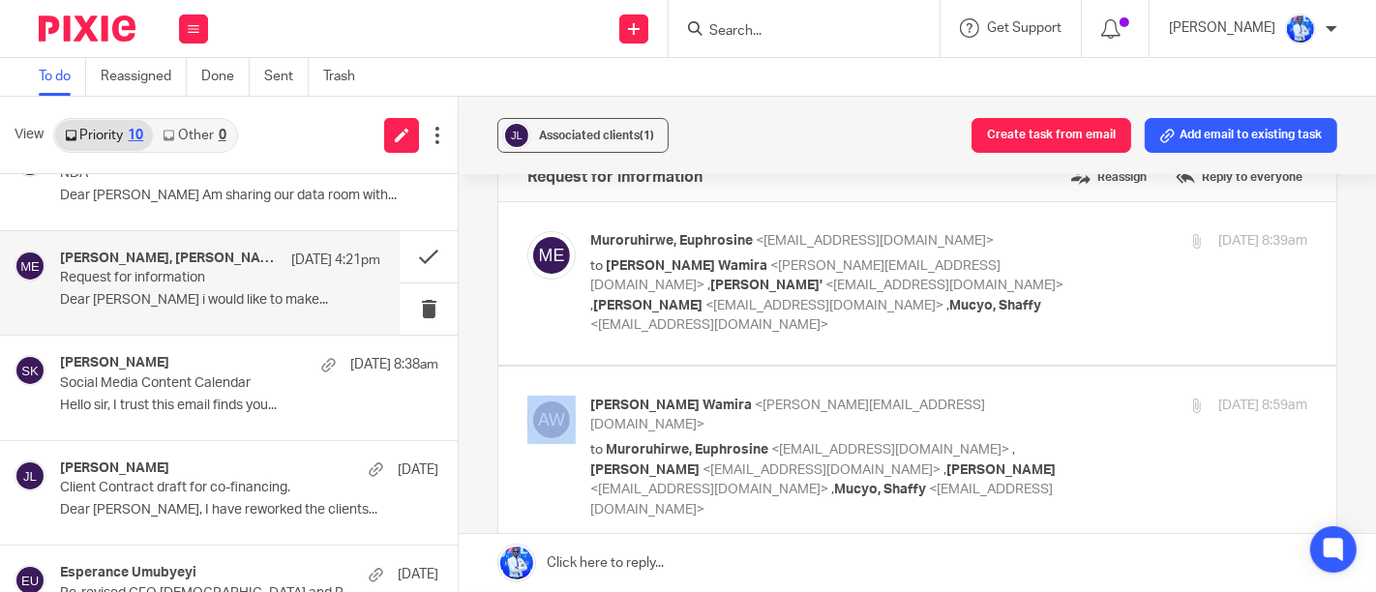
checkbox input "false"
click at [660, 332] on label at bounding box center [917, 283] width 838 height 163
click at [527, 231] on input "checkbox" at bounding box center [526, 230] width 1 height 1
checkbox input "true"
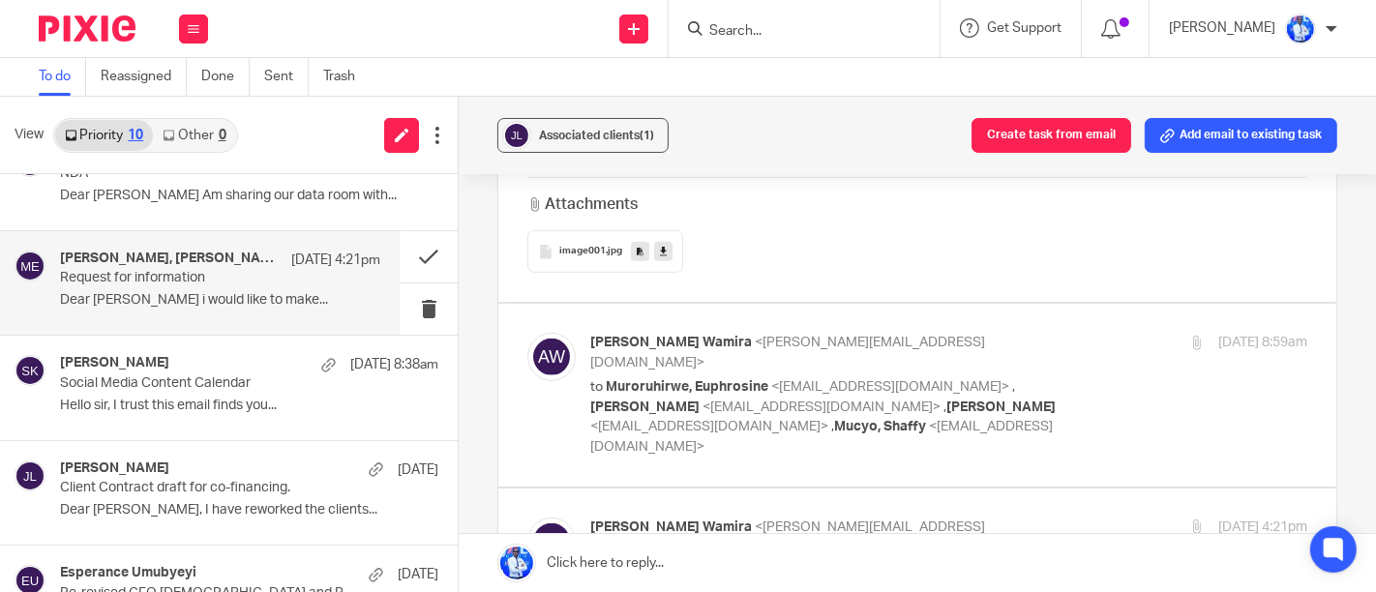
scroll to position [922, 0]
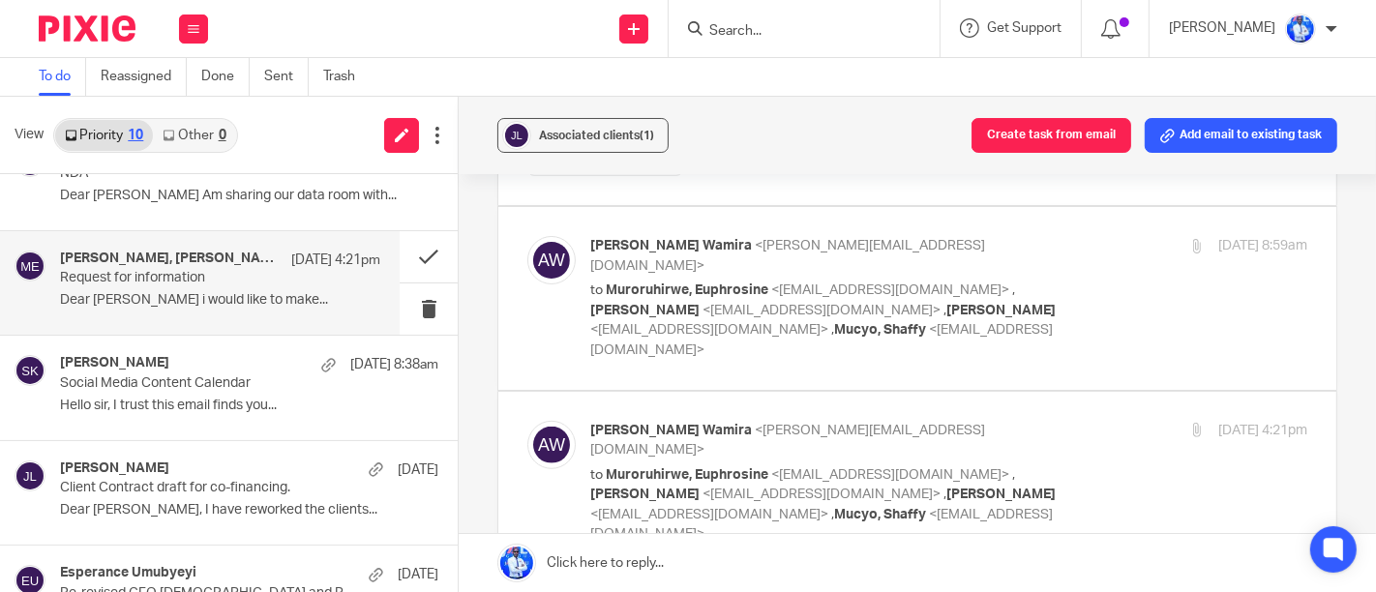
click at [670, 323] on label at bounding box center [917, 298] width 838 height 182
click at [527, 236] on input "checkbox" at bounding box center [526, 235] width 1 height 1
checkbox input "true"
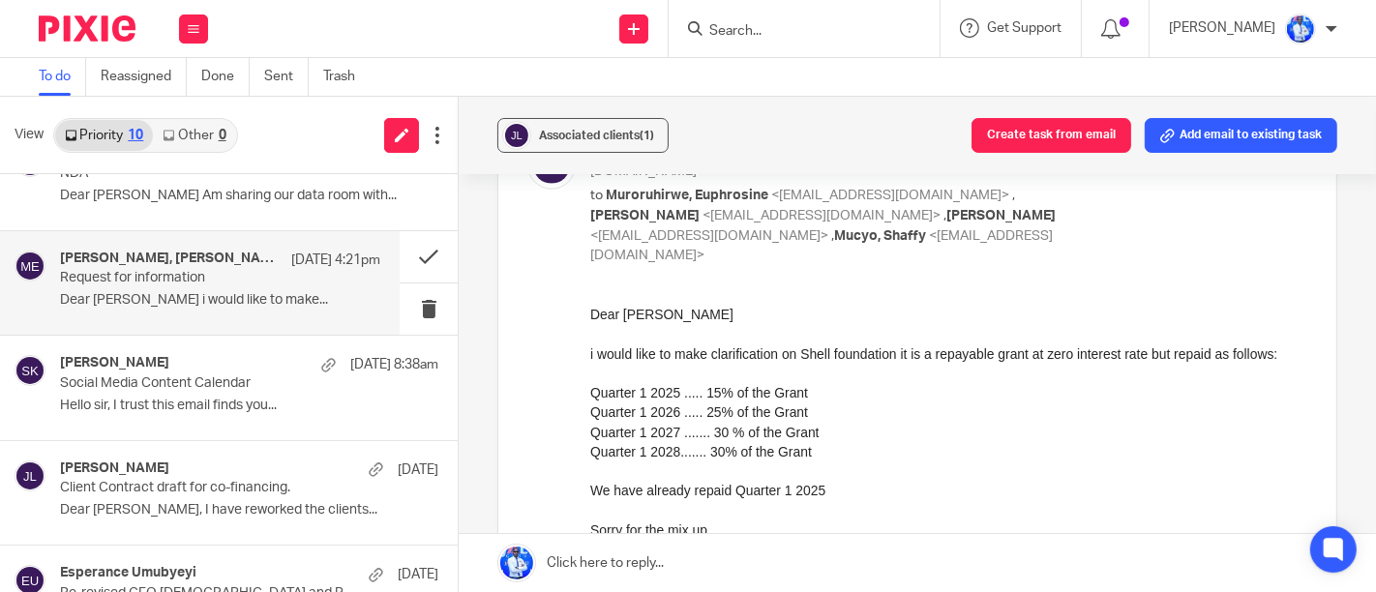
scroll to position [1829, 0]
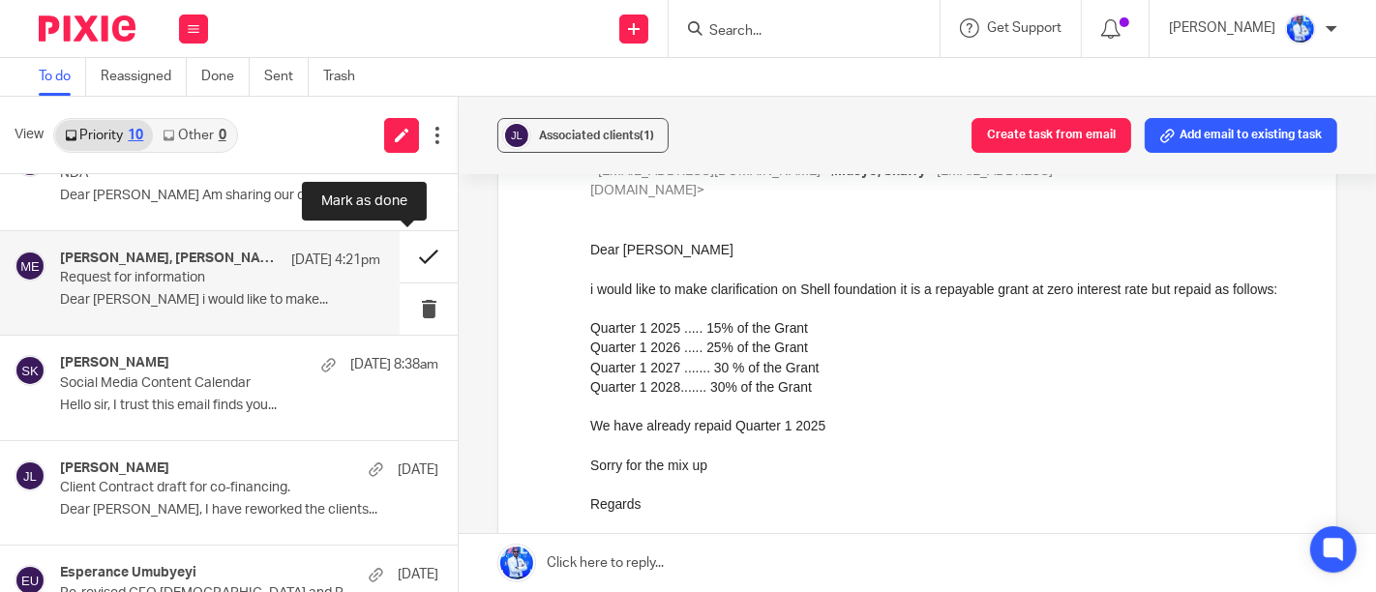
click at [409, 257] on button at bounding box center [429, 256] width 58 height 51
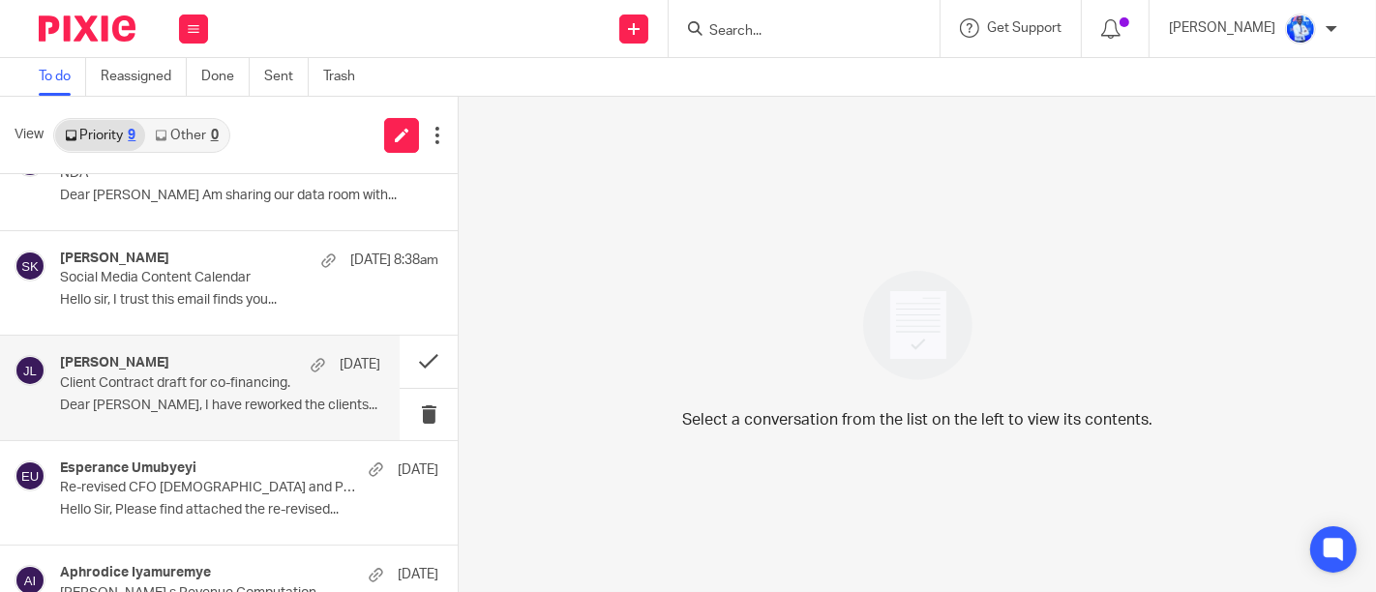
scroll to position [417, 0]
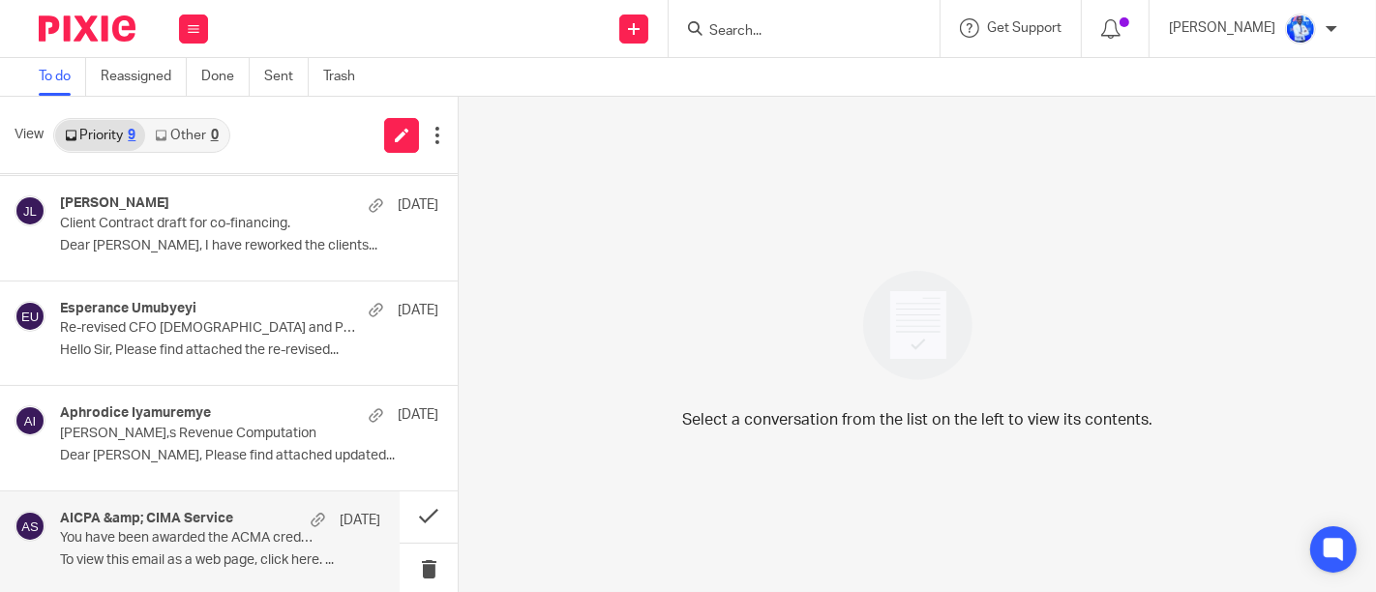
click at [256, 515] on div "AICPA &amp; CIMA Service [DATE]" at bounding box center [220, 520] width 320 height 19
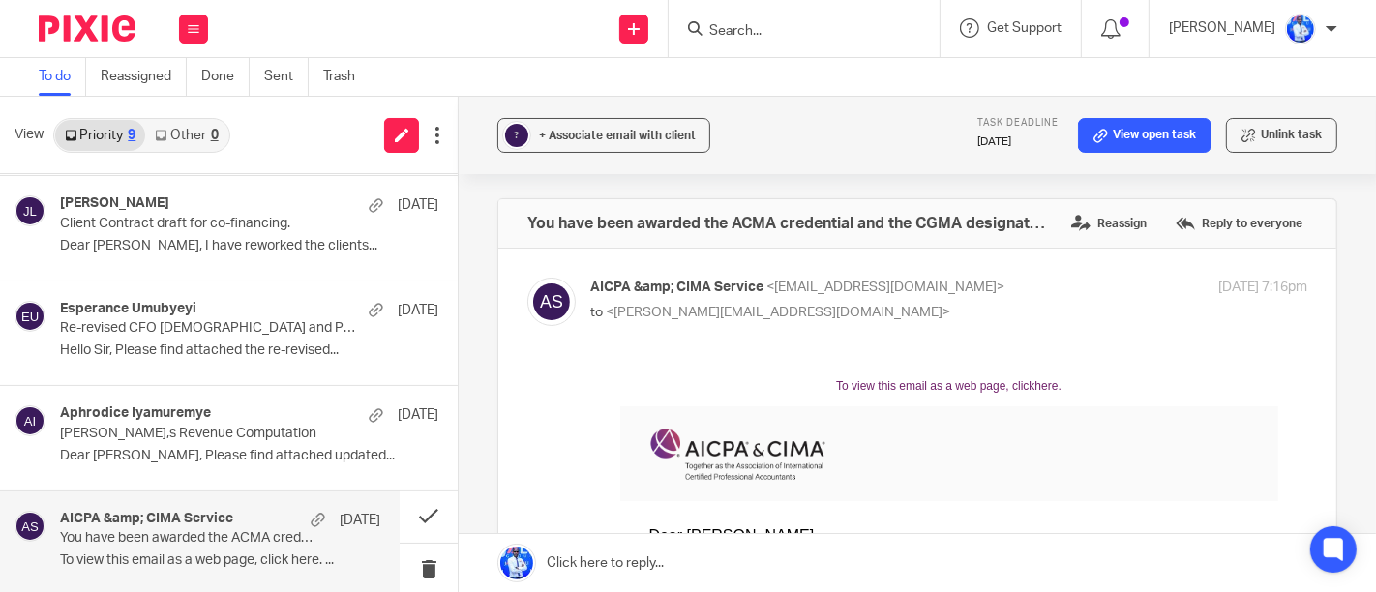
scroll to position [0, 0]
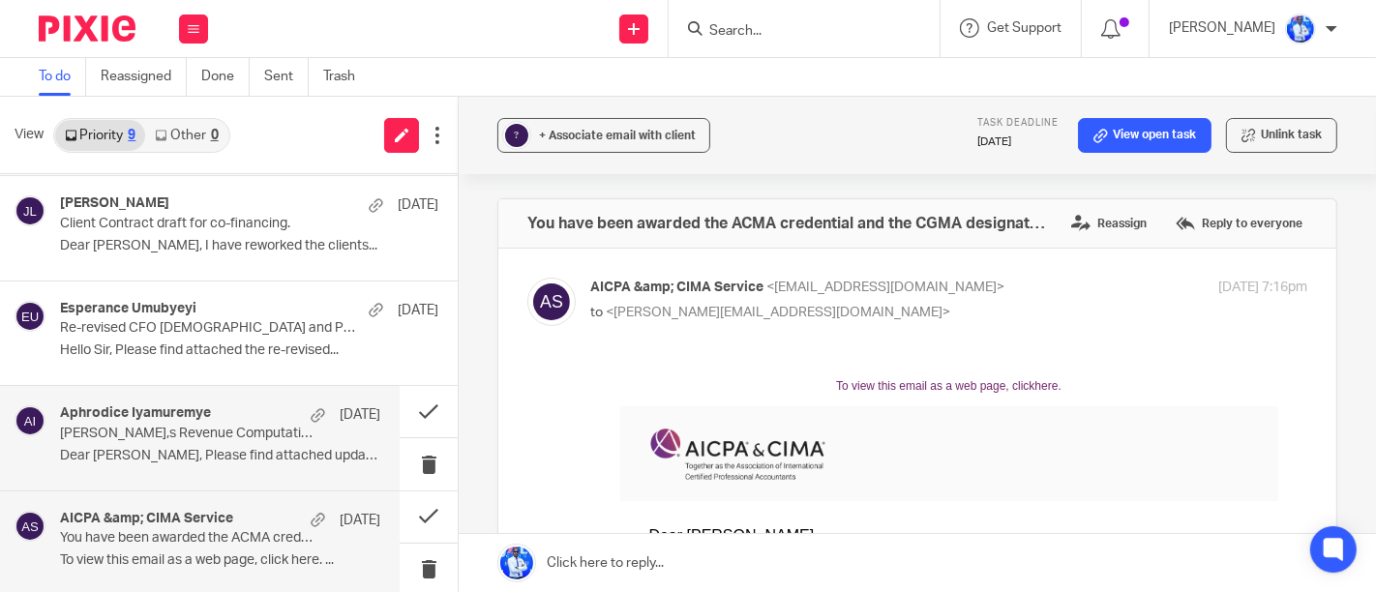
click at [267, 440] on div "Aphrodice Iyamuremye [DATE] [PERSON_NAME],s Revenue Computation Dear [PERSON_NA…" at bounding box center [220, 437] width 320 height 65
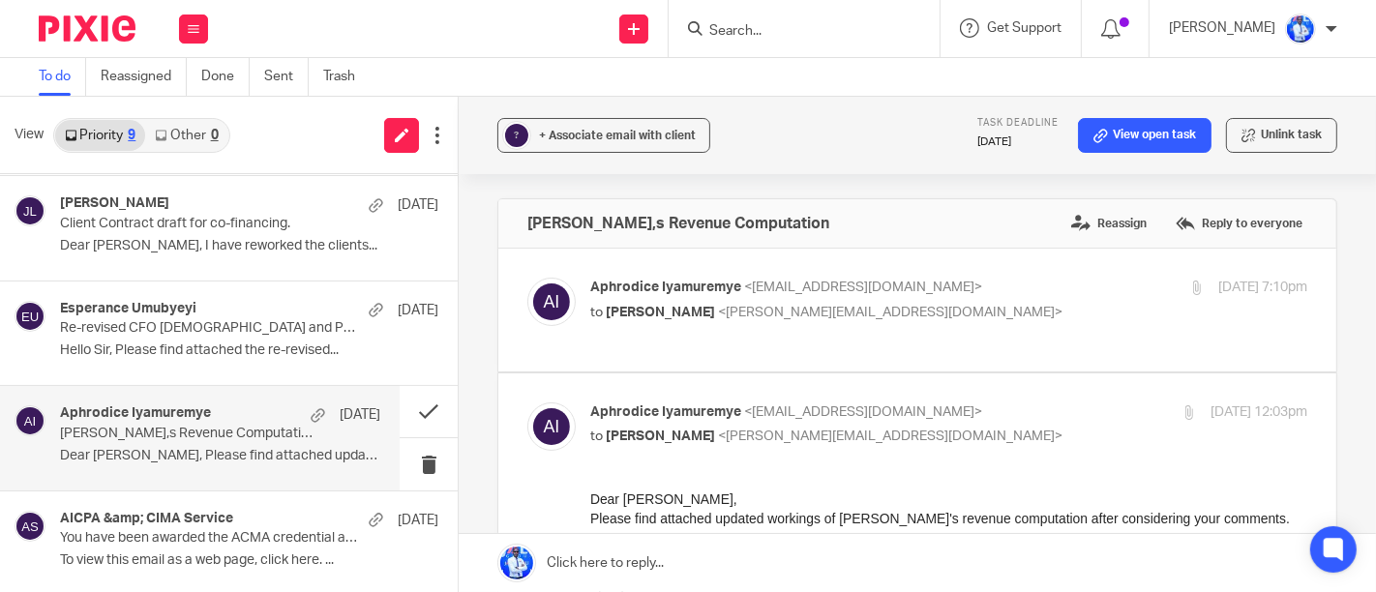
click at [267, 440] on div "Aphrodice Iyamuremye [DATE] [PERSON_NAME],s Revenue Computation Dear [PERSON_NA…" at bounding box center [220, 437] width 320 height 65
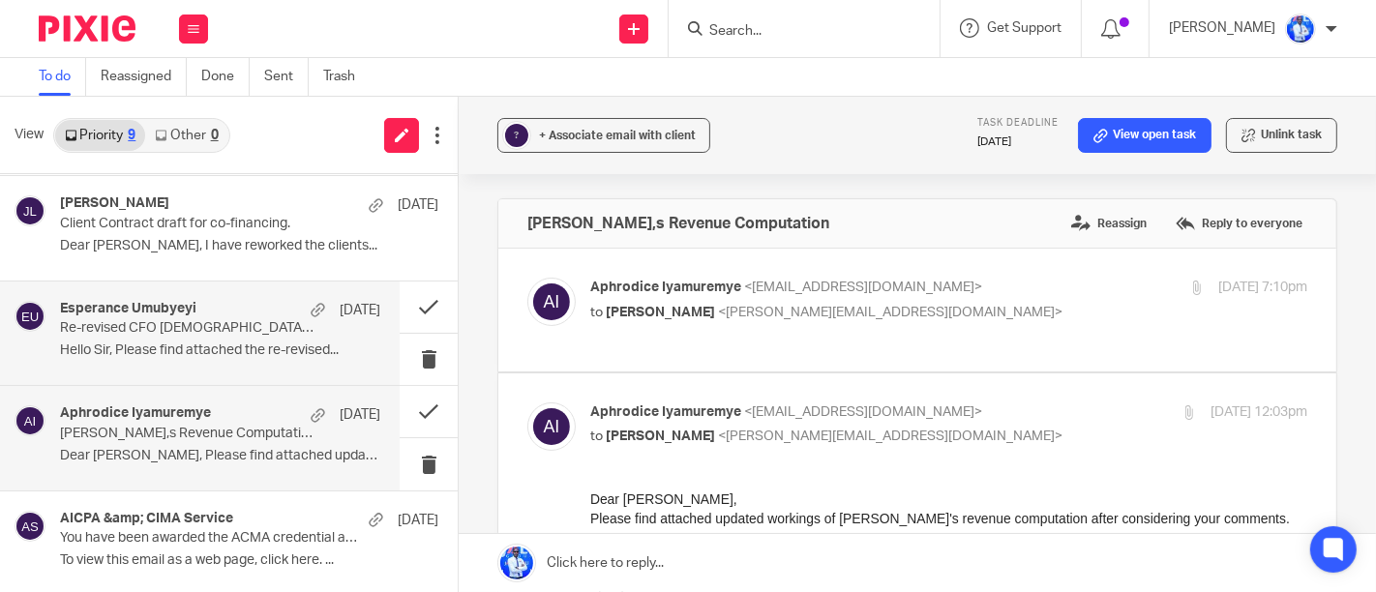
click at [288, 326] on p "Re-revised CFO [DEMOGRAPHIC_DATA] and Partnership Agreement." at bounding box center [188, 328] width 256 height 16
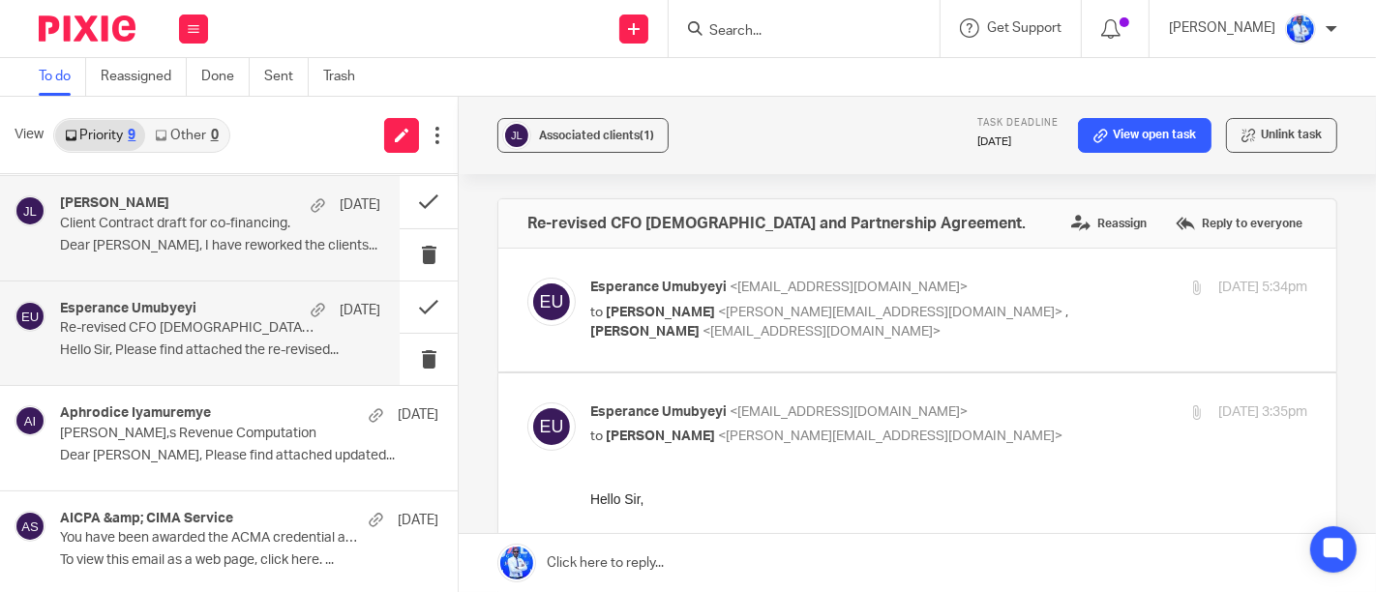
click at [261, 216] on p "Client Contract draft for co-financing." at bounding box center [188, 224] width 256 height 16
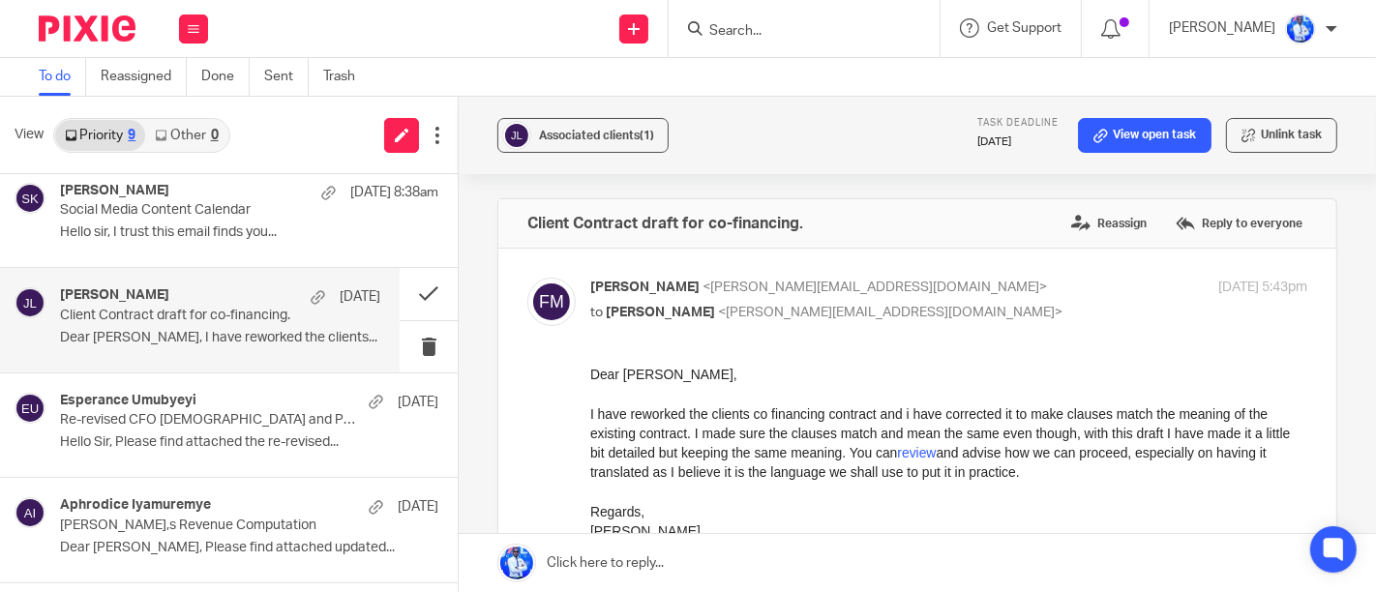
scroll to position [316, 0]
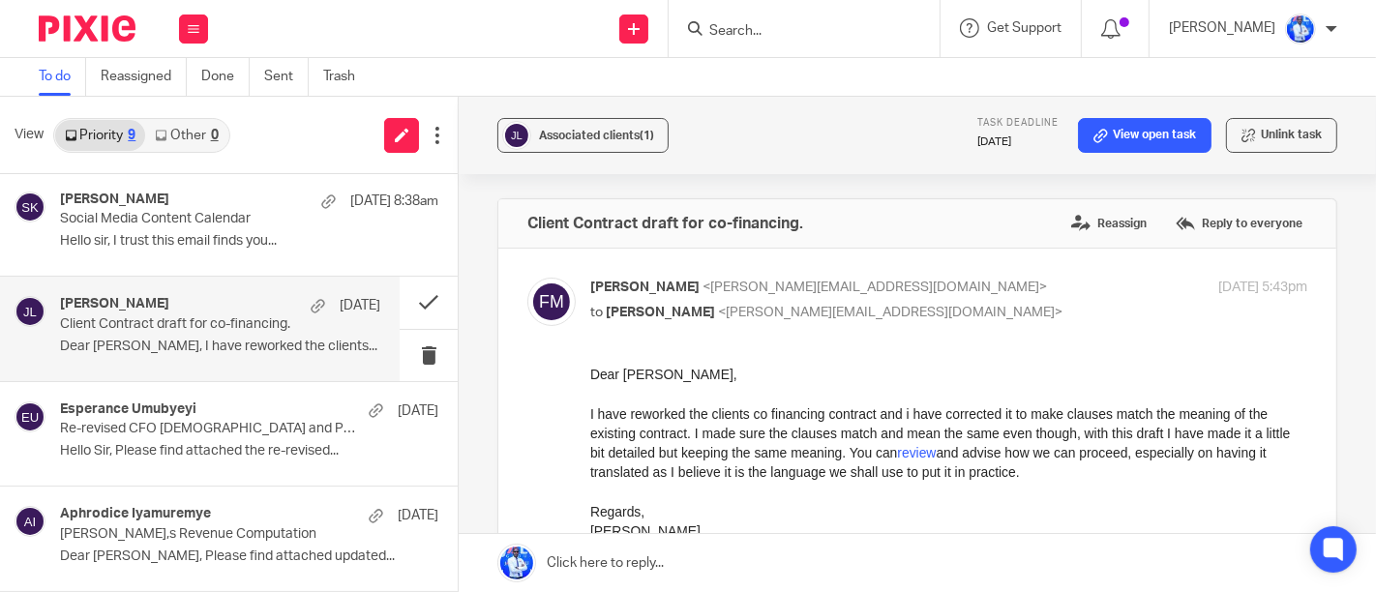
click at [261, 214] on p "Social Media Content Calendar" at bounding box center [211, 219] width 303 height 16
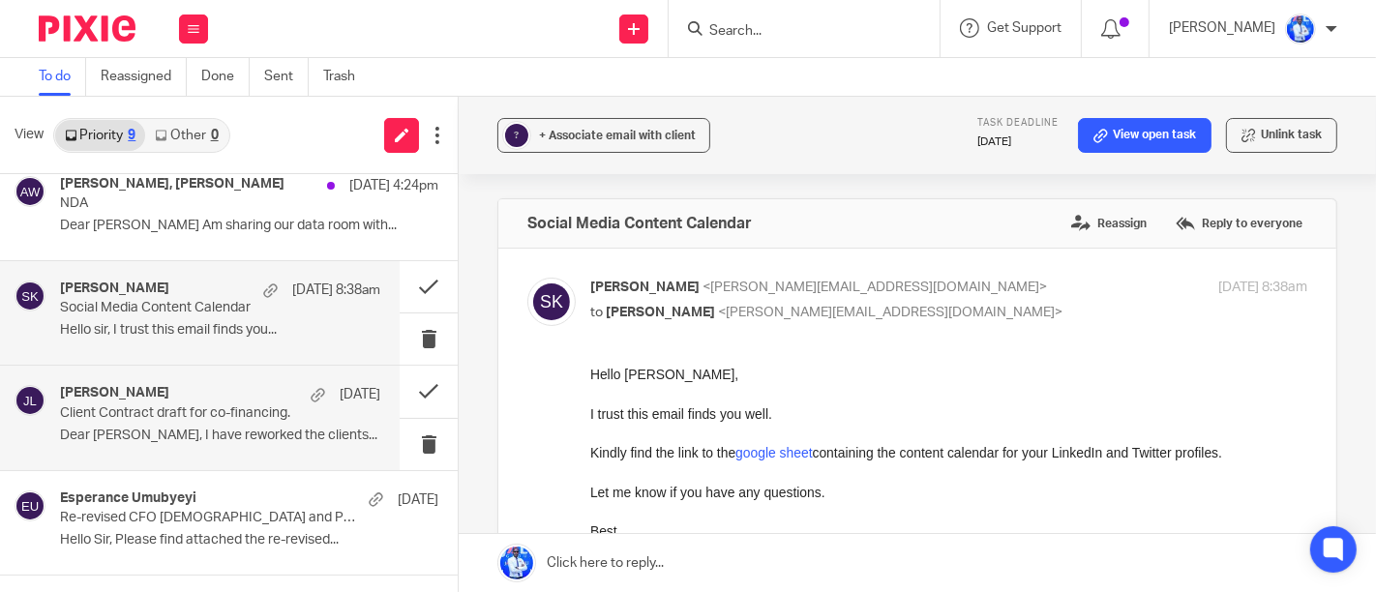
scroll to position [218, 0]
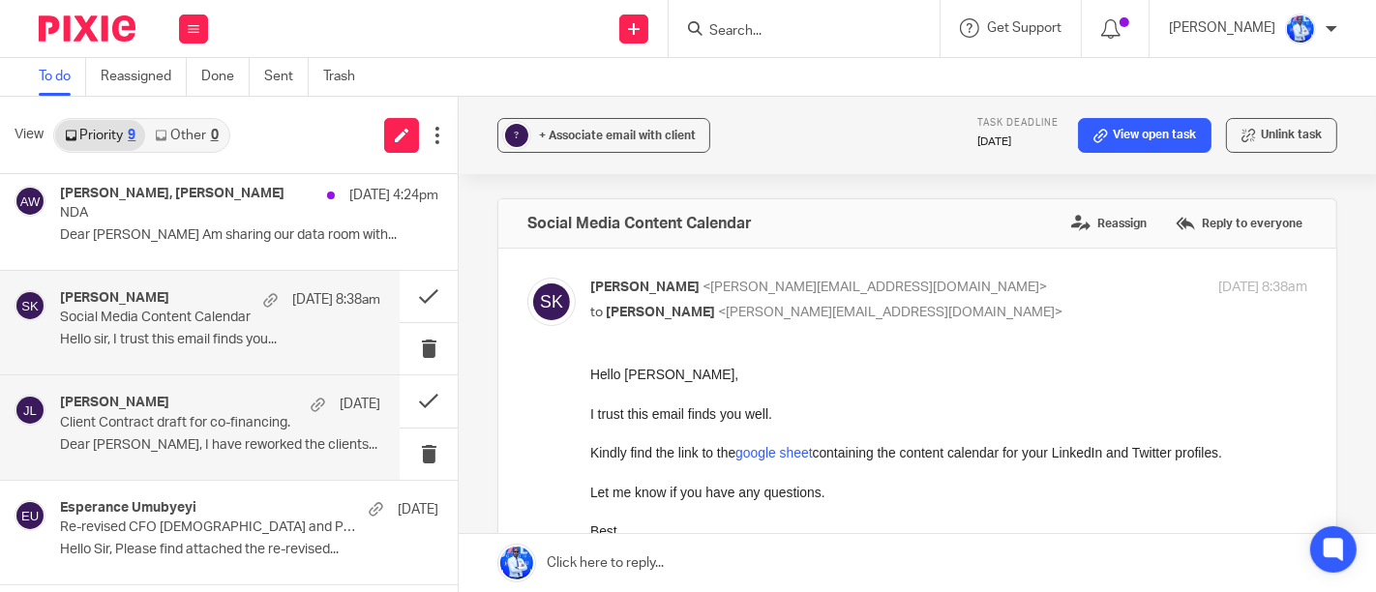
click at [261, 214] on p "NDA" at bounding box center [211, 213] width 303 height 16
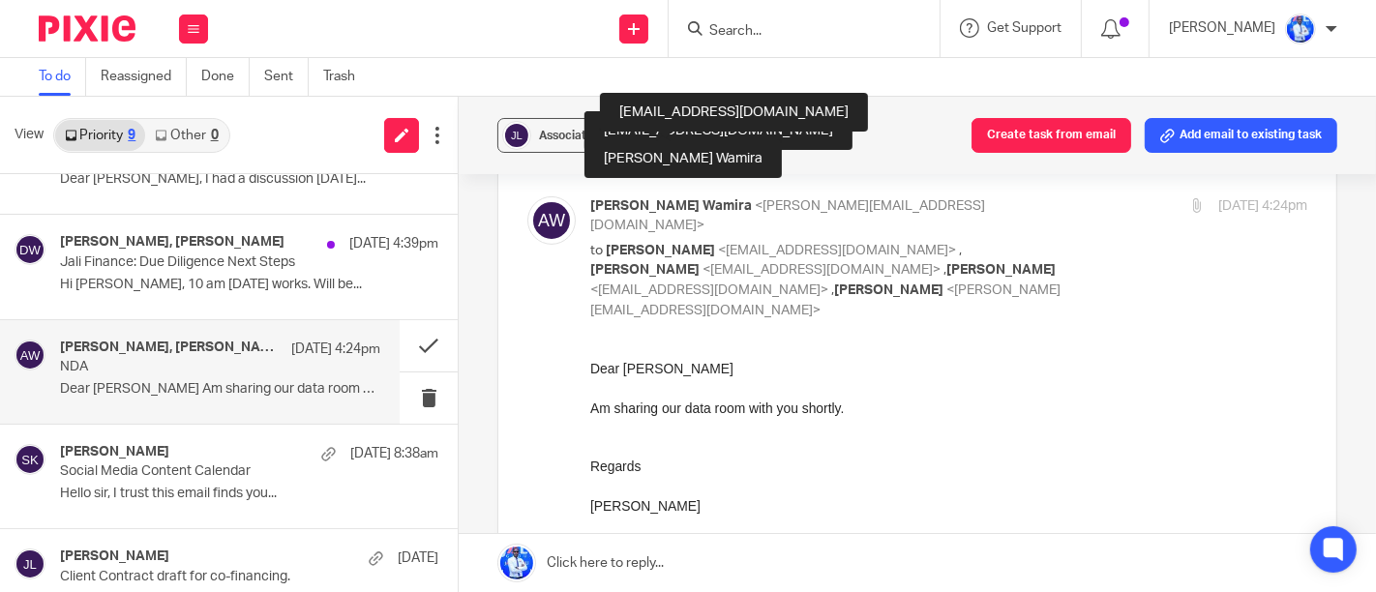
scroll to position [576, 0]
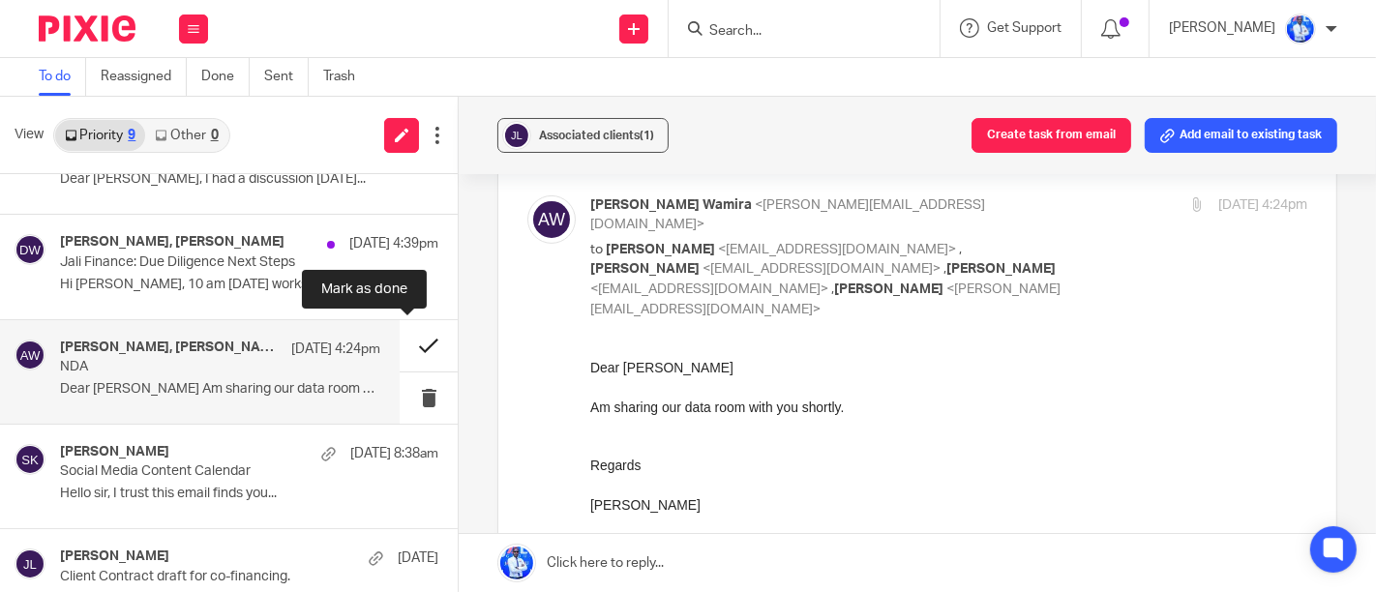
click at [414, 348] on button at bounding box center [429, 345] width 58 height 51
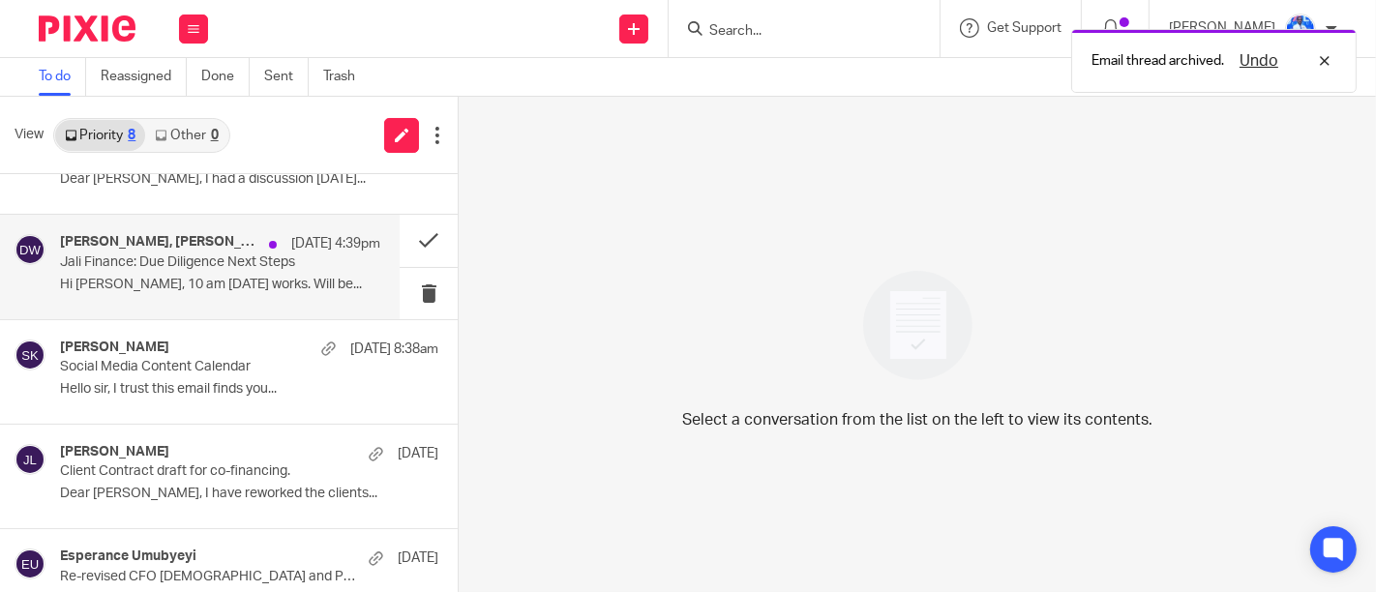
click at [332, 278] on p "Hi [PERSON_NAME], 10 am [DATE] works. Will be..." at bounding box center [220, 285] width 320 height 16
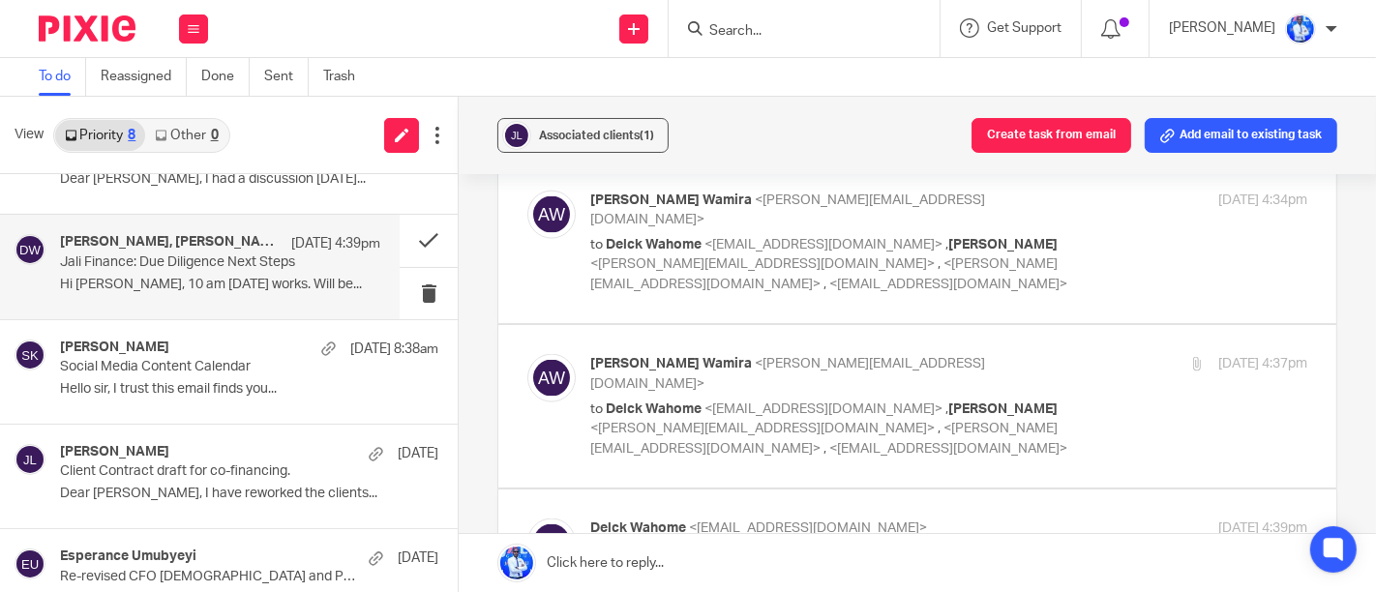
scroll to position [2233, 0]
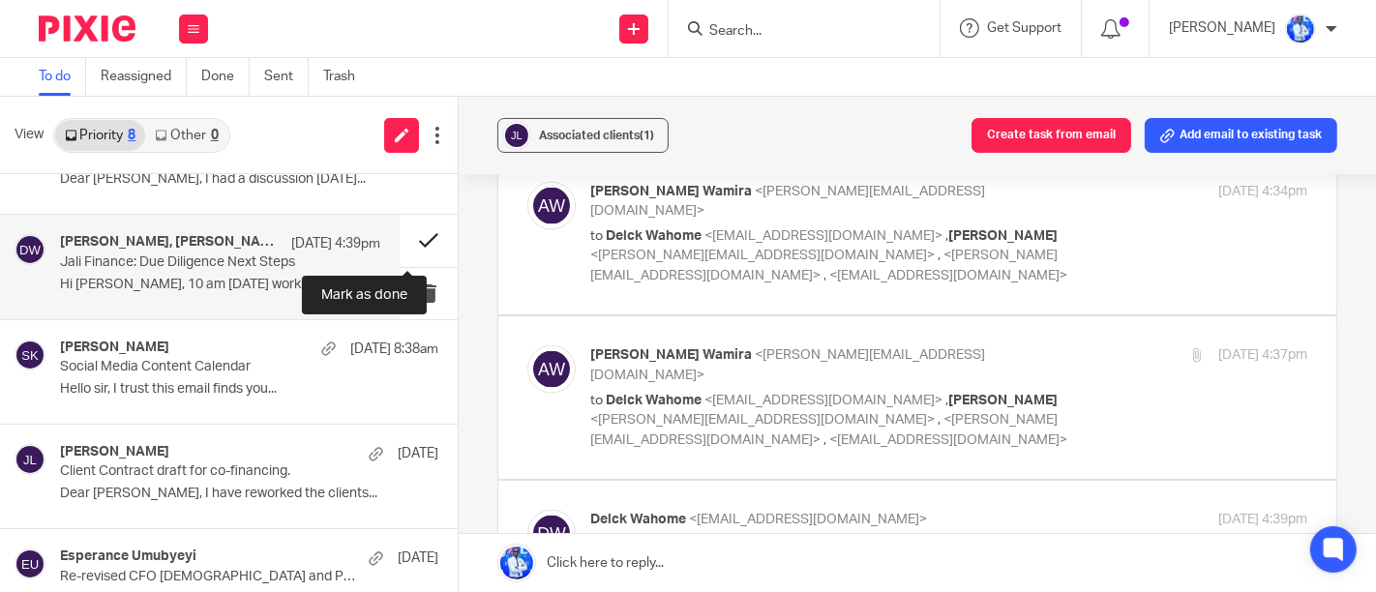
click at [400, 245] on button at bounding box center [429, 240] width 58 height 51
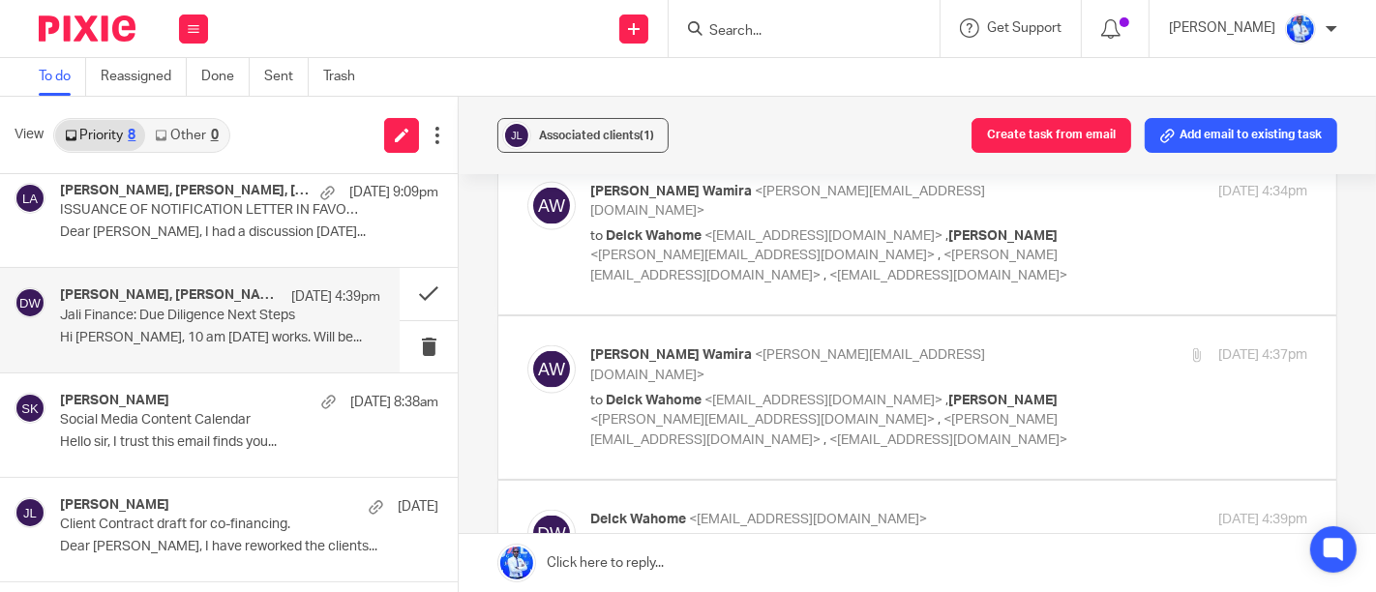
scroll to position [0, 0]
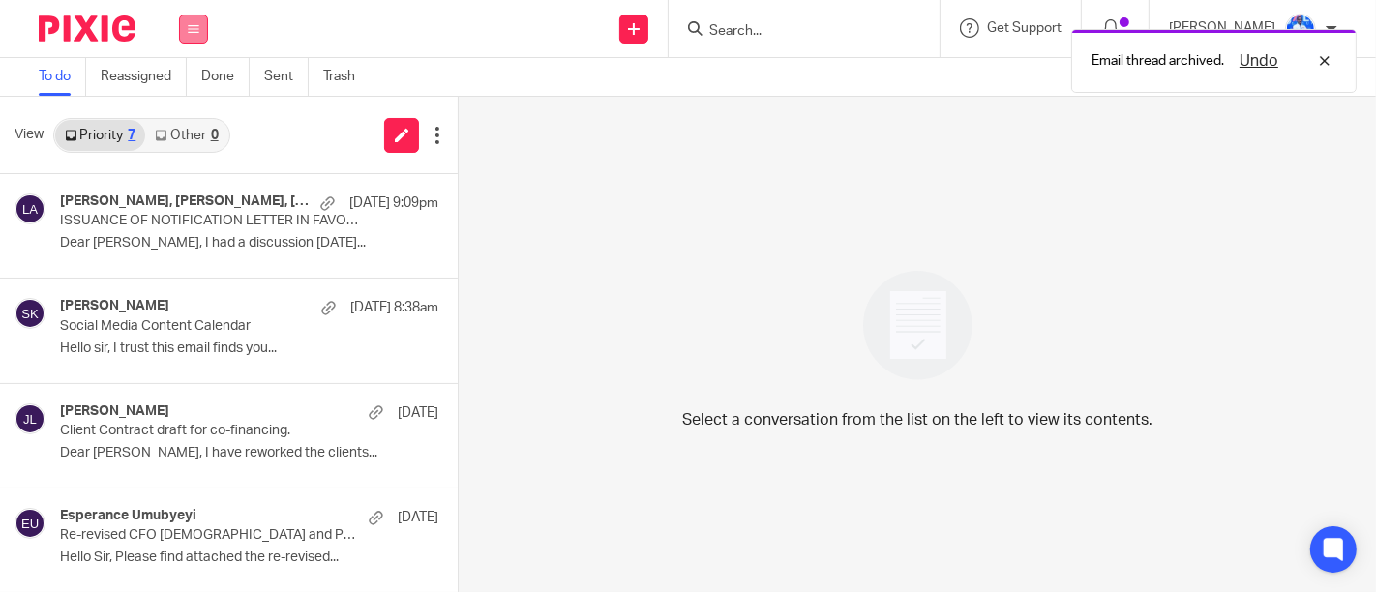
click at [201, 34] on button at bounding box center [193, 29] width 29 height 29
click at [194, 88] on link "Work" at bounding box center [182, 90] width 31 height 14
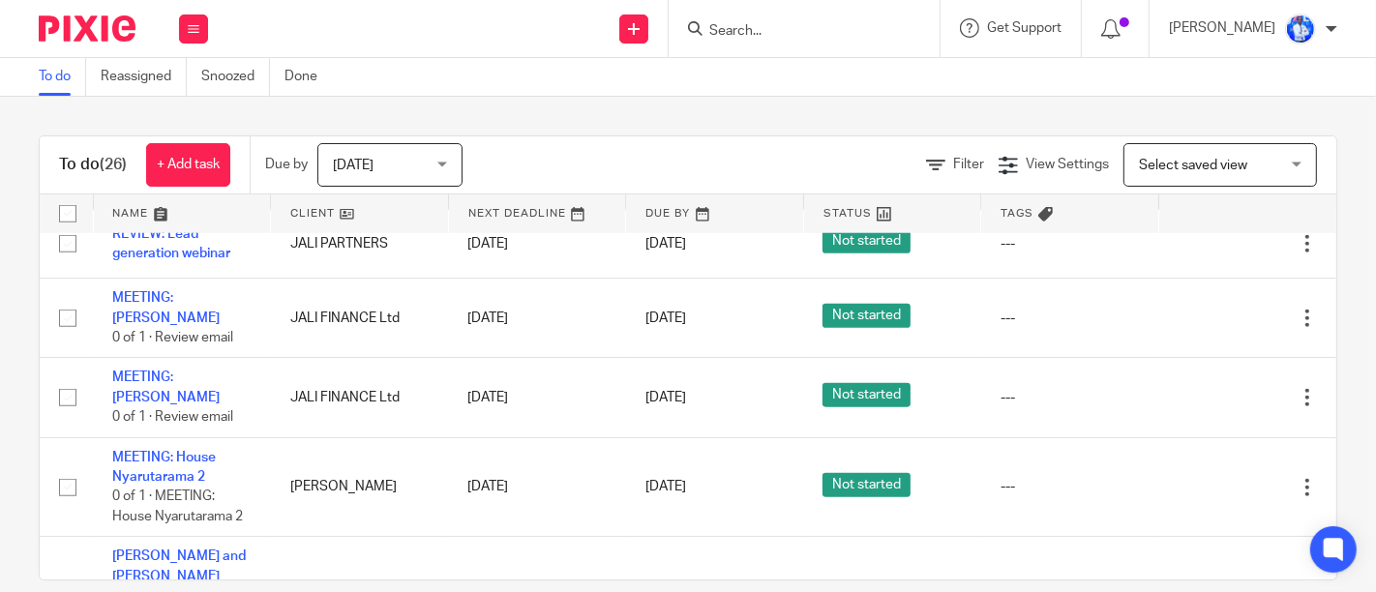
scroll to position [1633, 0]
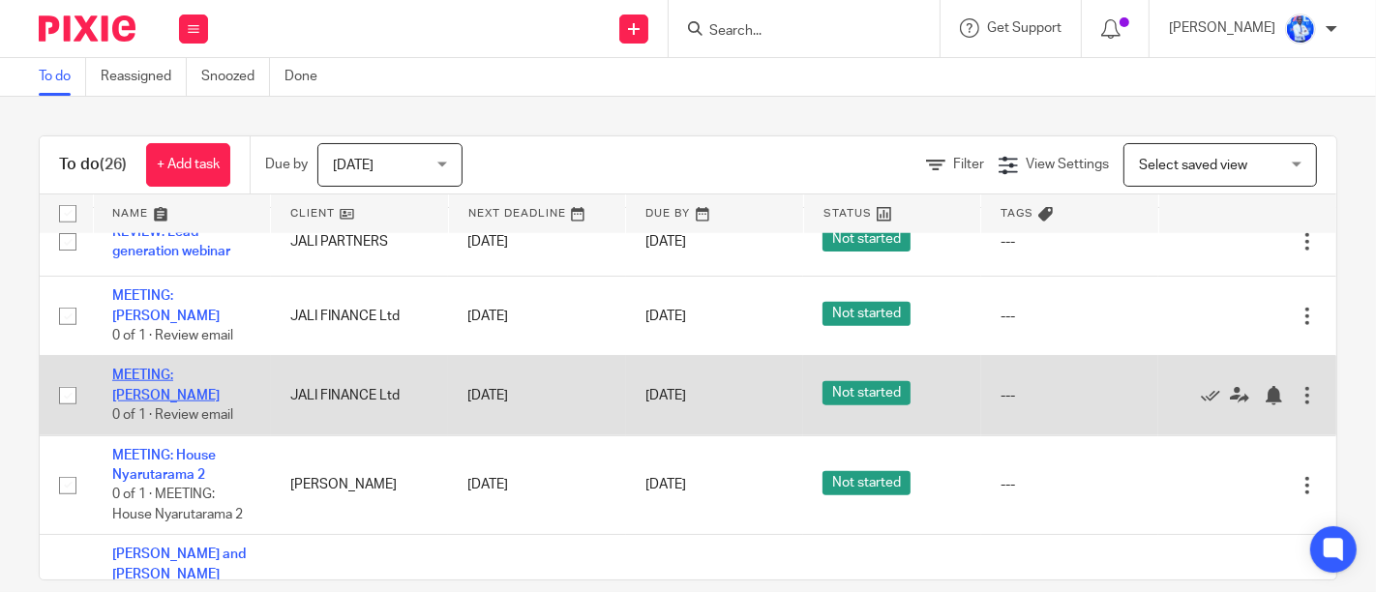
click at [127, 373] on link "MEETING: [PERSON_NAME]" at bounding box center [165, 385] width 107 height 33
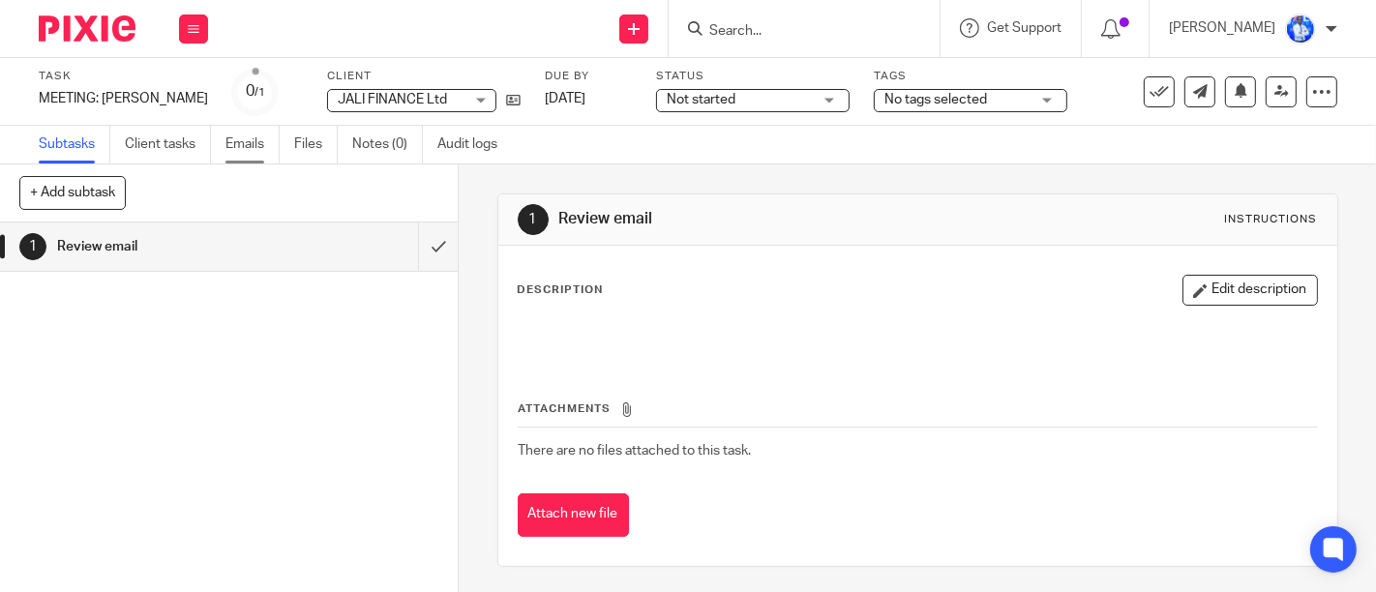
click at [239, 152] on link "Emails" at bounding box center [252, 145] width 54 height 38
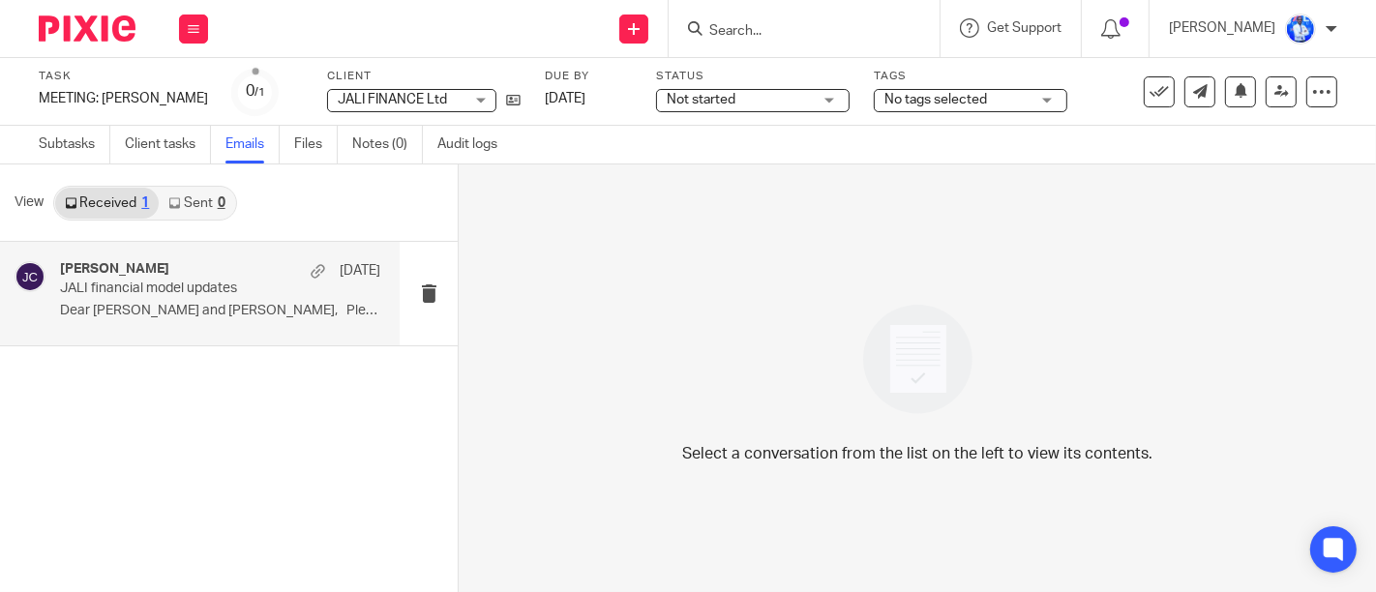
click at [226, 295] on p "JALI financial model updates" at bounding box center [188, 289] width 256 height 16
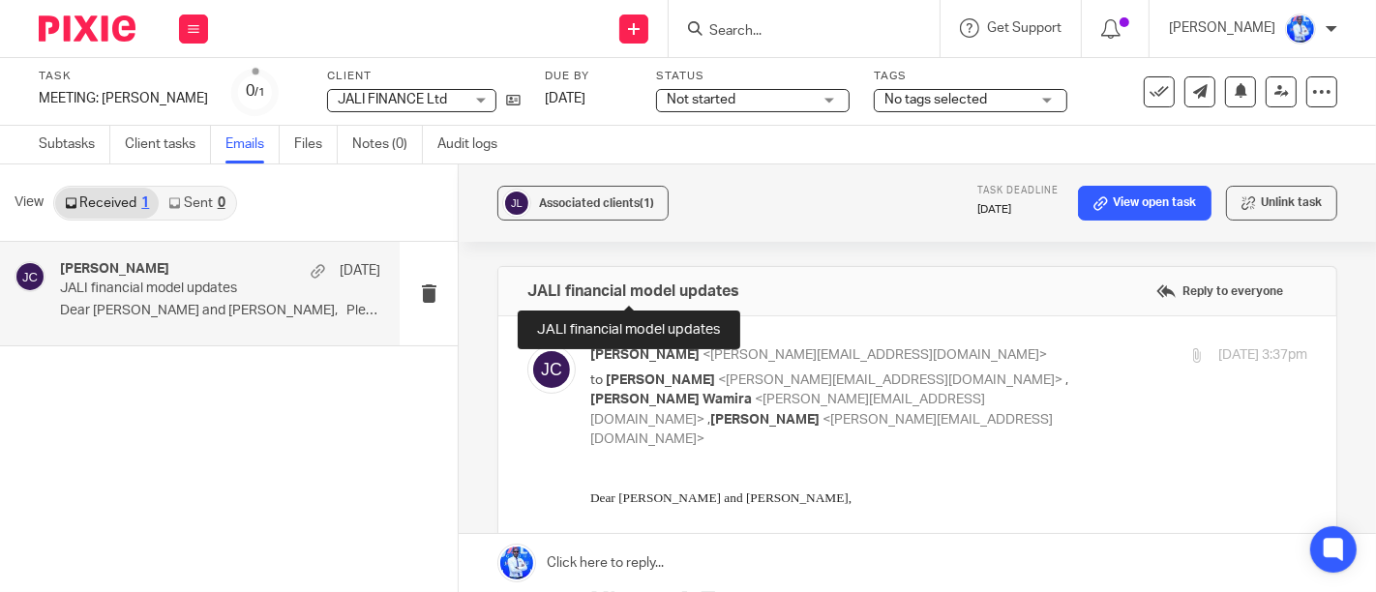
click at [685, 283] on h4 "JALI financial model updates" at bounding box center [633, 291] width 212 height 19
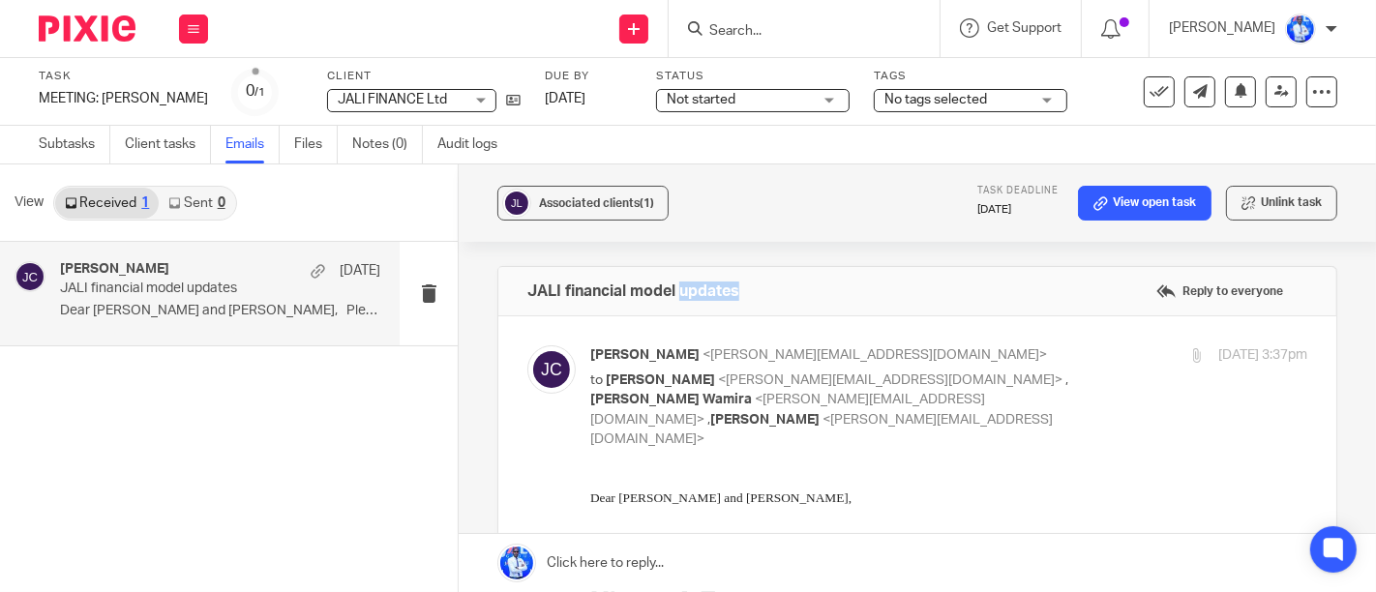
click at [685, 283] on h4 "JALI financial model updates" at bounding box center [633, 291] width 212 height 19
copy div "JALI financial model updates Reply to everyone"
click at [192, 20] on button at bounding box center [193, 29] width 29 height 29
click at [182, 92] on link "Work" at bounding box center [184, 90] width 34 height 14
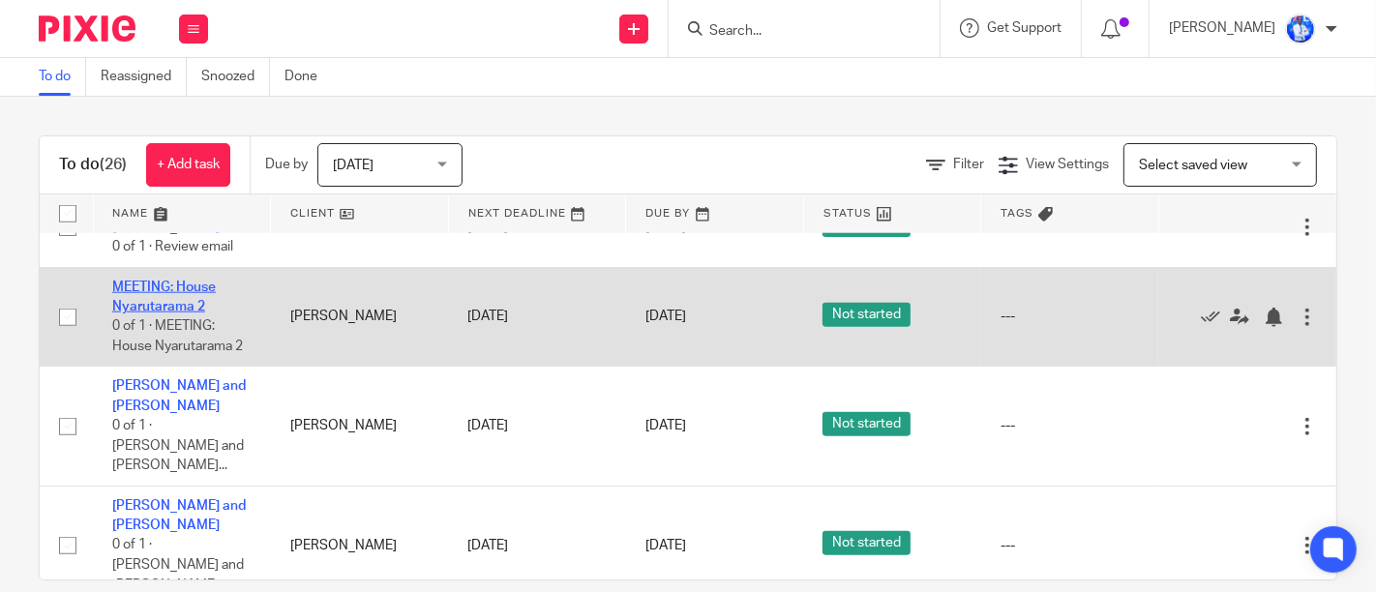
scroll to position [1803, 0]
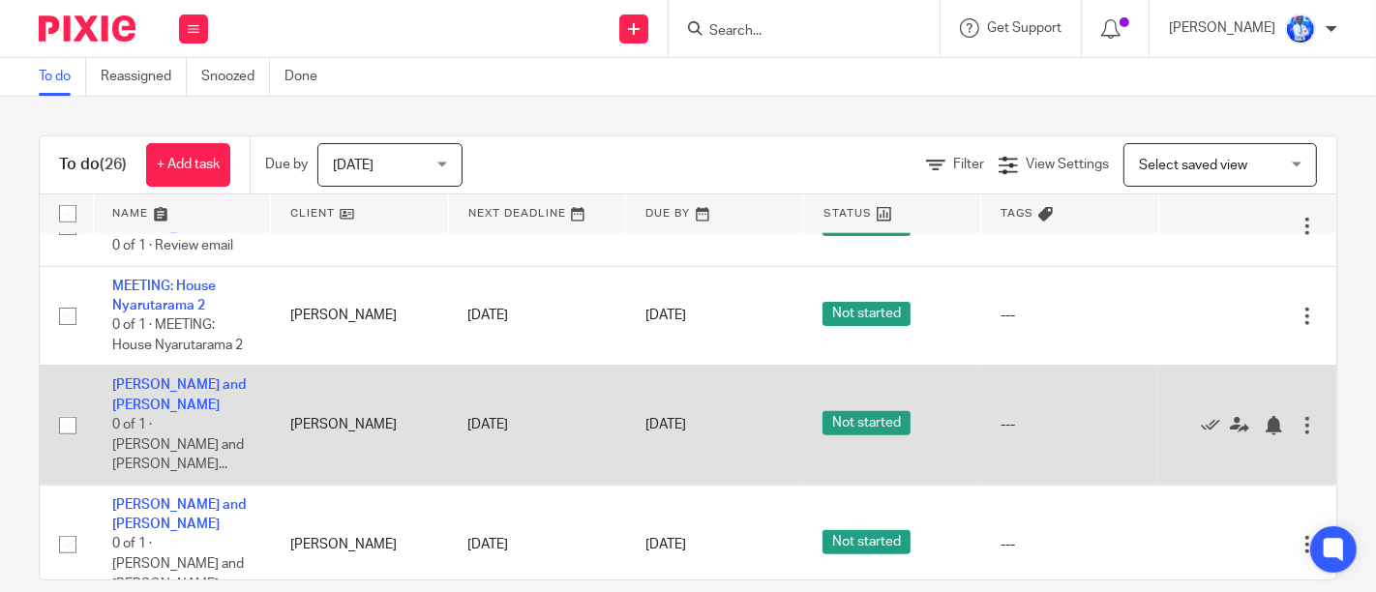
click at [1298, 427] on div at bounding box center [1307, 425] width 19 height 19
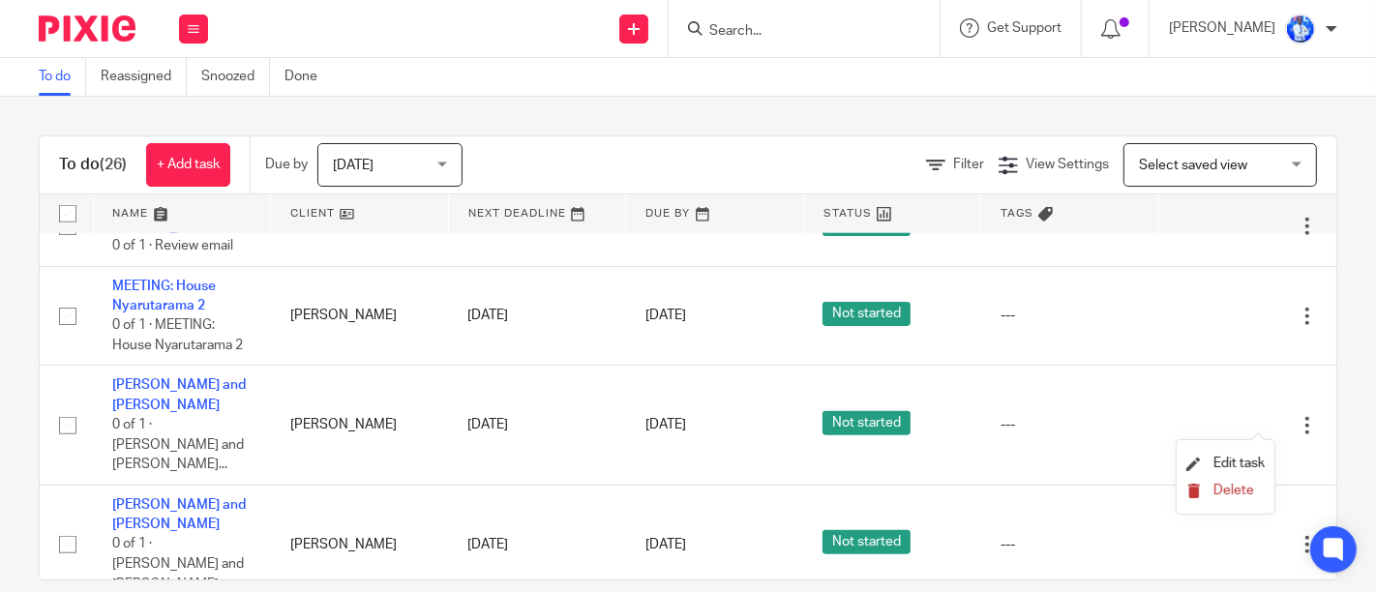
click at [1226, 497] on span "Delete" at bounding box center [1233, 491] width 41 height 14
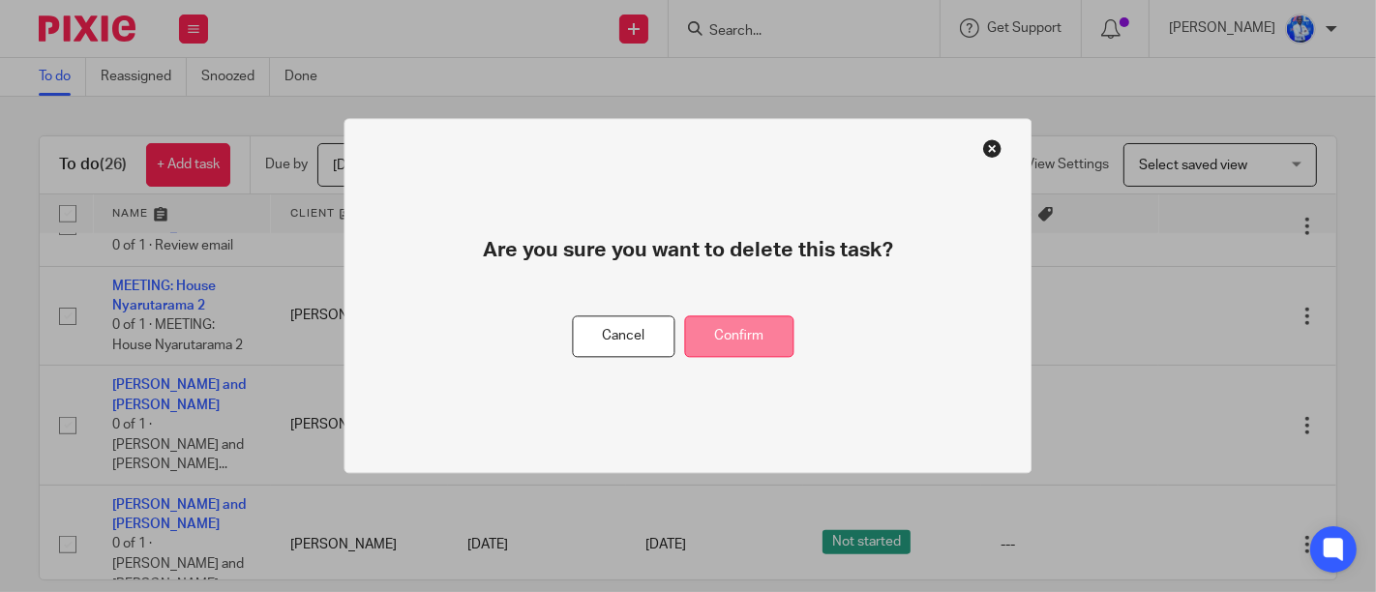
click at [730, 321] on button "Confirm" at bounding box center [739, 337] width 109 height 42
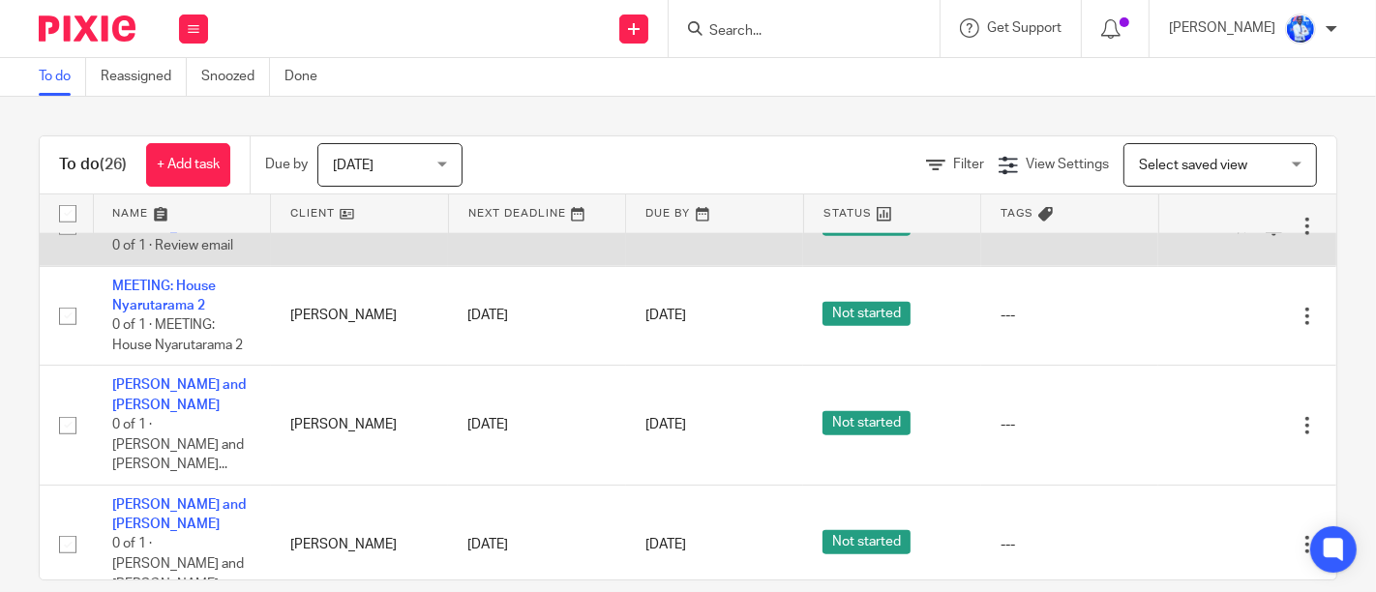
scroll to position [1703, 0]
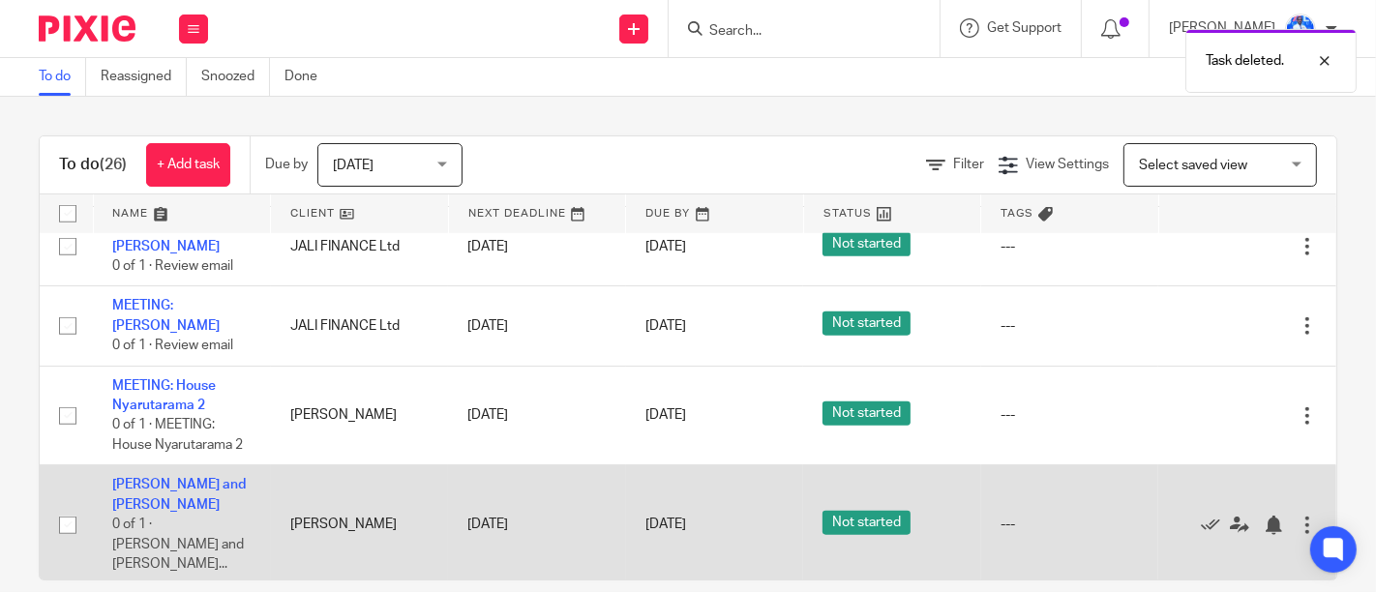
click at [1298, 523] on div at bounding box center [1307, 525] width 19 height 19
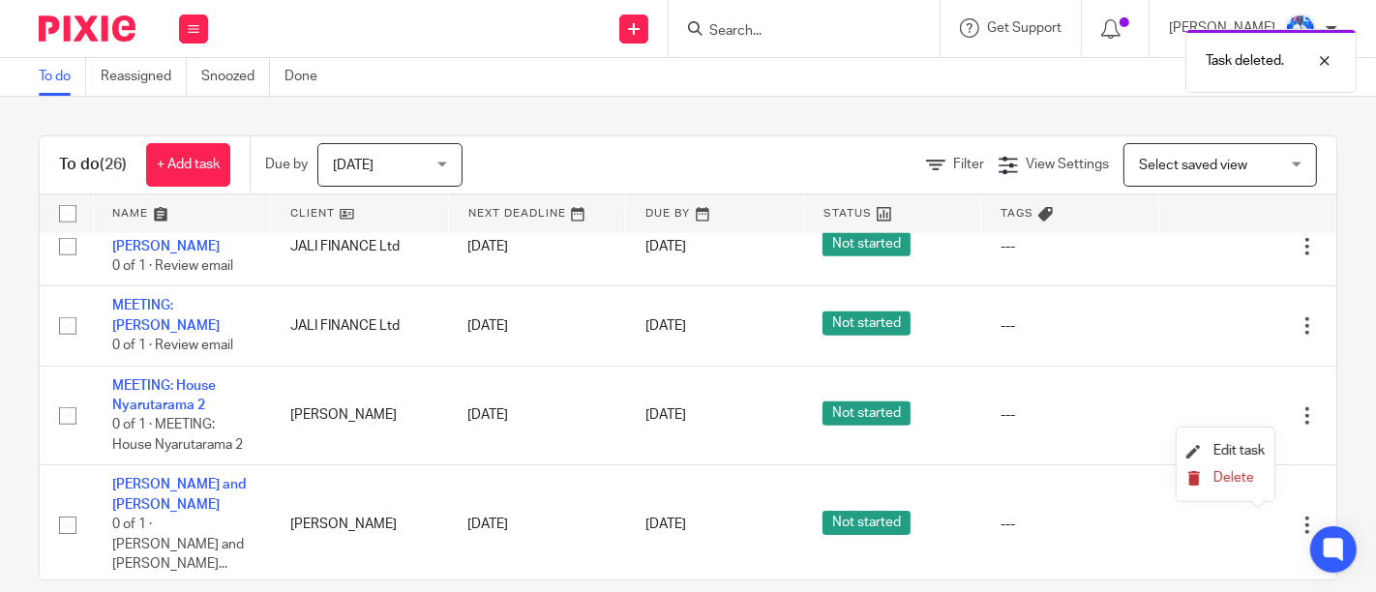
click at [1210, 479] on button "Delete" at bounding box center [1225, 478] width 78 height 15
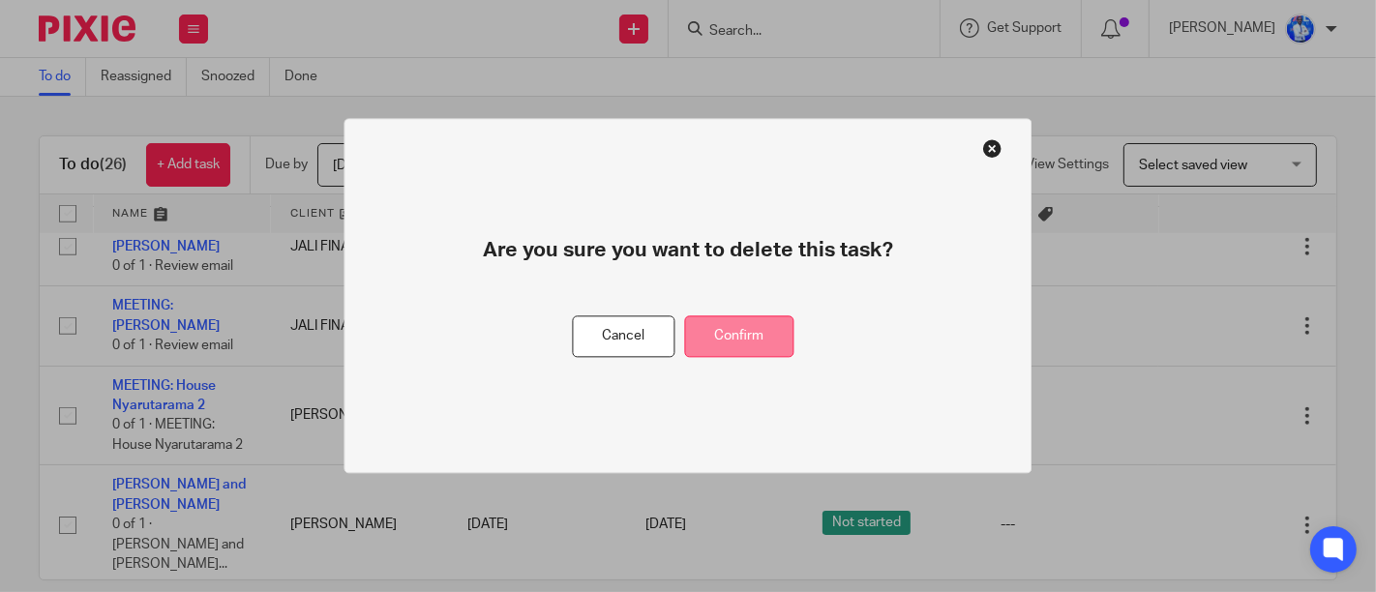
click at [762, 342] on button "Confirm" at bounding box center [739, 337] width 109 height 42
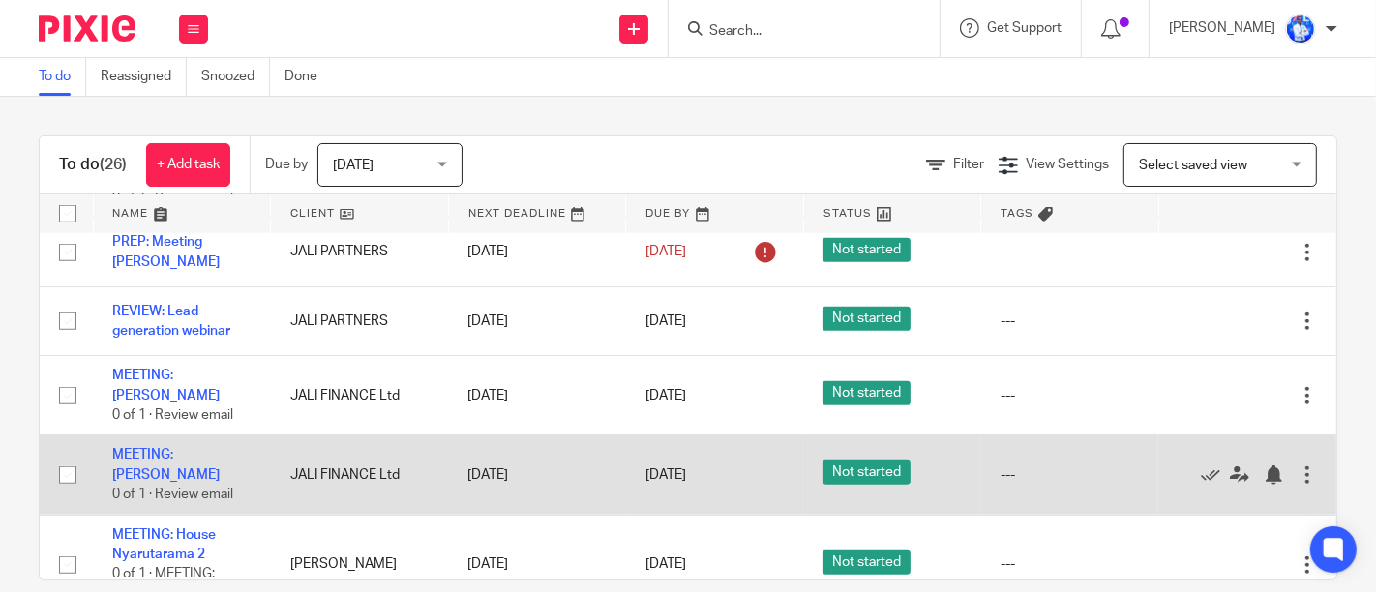
scroll to position [1584, 0]
